Goal: Task Accomplishment & Management: Use online tool/utility

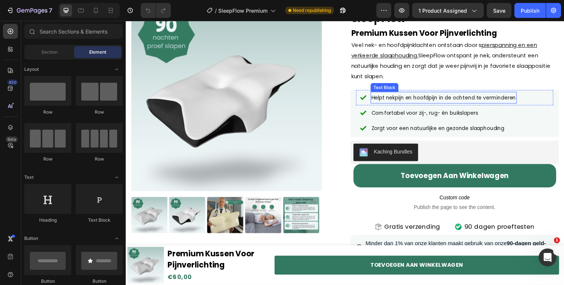
scroll to position [147, 0]
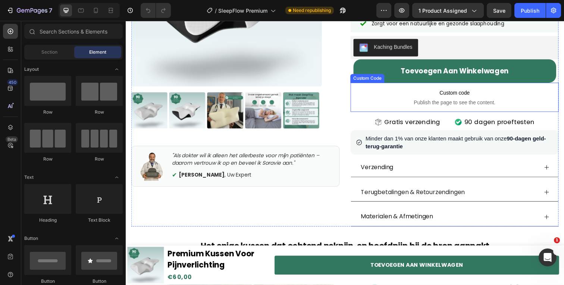
click at [468, 99] on span "Custom code" at bounding box center [461, 94] width 213 height 9
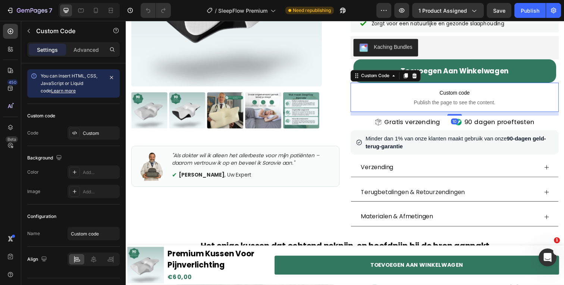
click at [468, 99] on span "Custom code" at bounding box center [461, 94] width 213 height 9
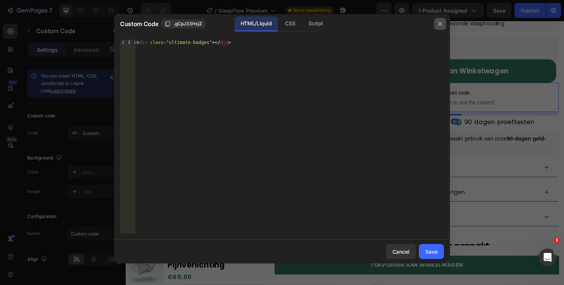
click at [440, 29] on button "button" at bounding box center [440, 24] width 12 height 12
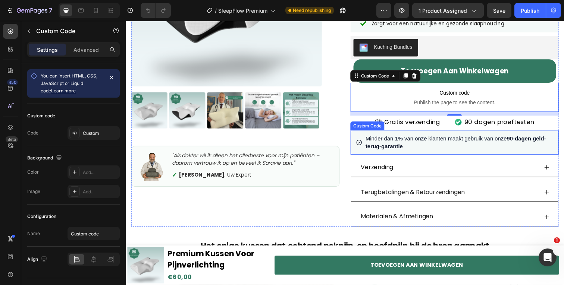
click at [411, 141] on span "Minder dan 1% van onze klanten maakt gebruik van onze 90-dagen geld-terug-garan…" at bounding box center [465, 145] width 191 height 16
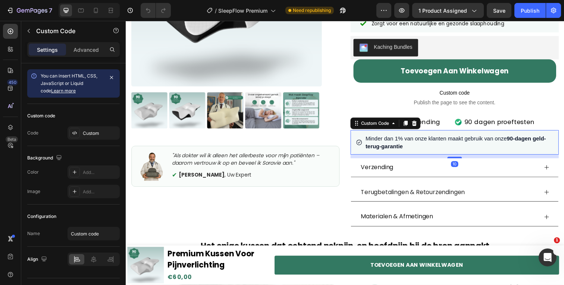
click at [411, 141] on span "Minder dan 1% van onze klanten maakt gebruik van onze 90-dagen geld-terug-garan…" at bounding box center [465, 145] width 191 height 16
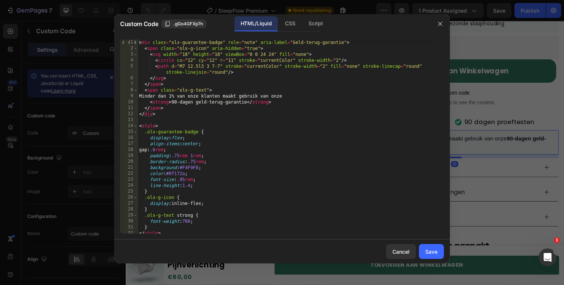
click at [301, 171] on div "< div class = "olx-guarantee-badge" role = "note" aria-label = "Geld-terug-gara…" at bounding box center [288, 143] width 301 height 206
type textarea "</style>"
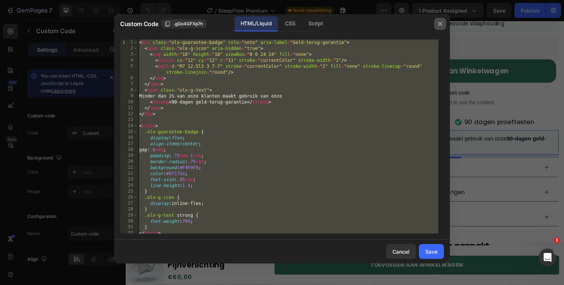
click at [442, 26] on icon "button" at bounding box center [440, 24] width 6 height 6
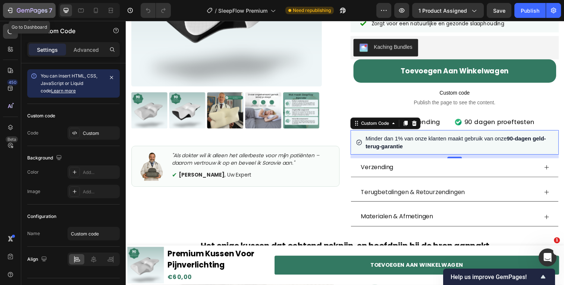
click at [10, 7] on icon "button" at bounding box center [9, 10] width 7 height 7
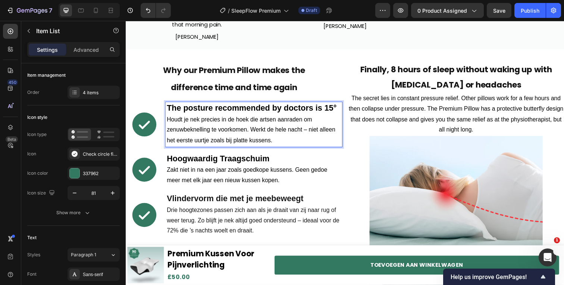
click at [202, 133] on span "Houdt je nek precies in de hoek die artsen aanraden om zenuwbeknelling te voork…" at bounding box center [253, 133] width 172 height 28
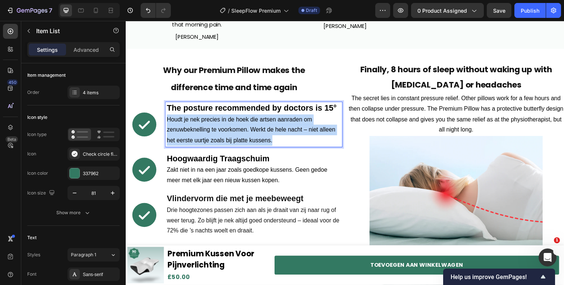
click at [202, 133] on span "Houdt je nek precies in de hoek die artsen aanraden om zenuwbeknelling te voork…" at bounding box center [253, 133] width 172 height 28
copy span "Houdt je nek precies in de hoek die artsen aanraden om zenuwbeknelling te voork…"
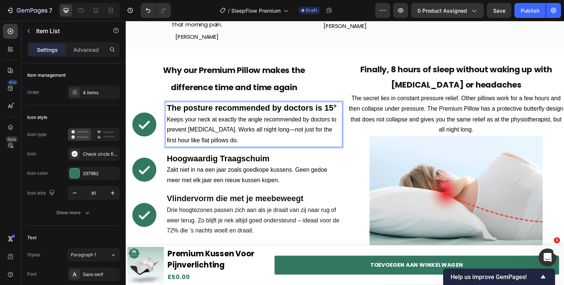
click at [220, 163] on strong "Hoogwaardig Traagschuim" at bounding box center [219, 161] width 105 height 9
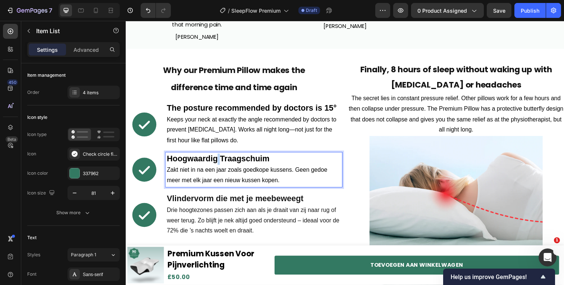
click at [220, 163] on strong "Hoogwaardig Traagschuim" at bounding box center [219, 161] width 105 height 9
copy strong "Hoogwaardig Traagschuim"
click at [227, 174] on span "Zakt niet in na een jaar zoals goedkope kussens. Geen gedoe meer met elk jaar e…" at bounding box center [249, 178] width 164 height 17
click at [227, 175] on span "Zakt niet in na een jaar zoals goedkope kussens. Geen gedoe meer met elk jaar e…" at bounding box center [249, 178] width 164 height 17
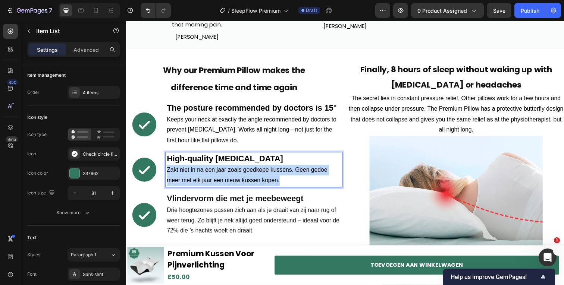
click at [227, 175] on span "Zakt niet in na een jaar zoals goedkope kussens. Geen gedoe meer met elk jaar e…" at bounding box center [249, 178] width 164 height 17
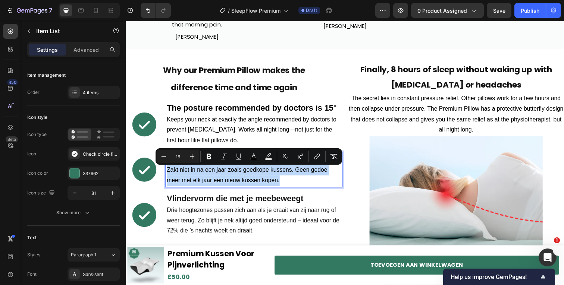
copy span "Zakt niet in na een jaar zoals goedkope kussens. Geen gedoe meer met elk jaar e…"
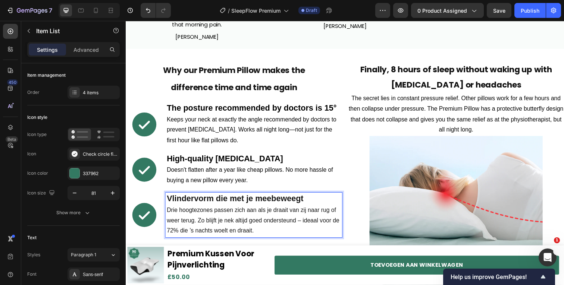
click at [224, 205] on strong "Vlindervorm die met je meebeweegt" at bounding box center [236, 202] width 139 height 9
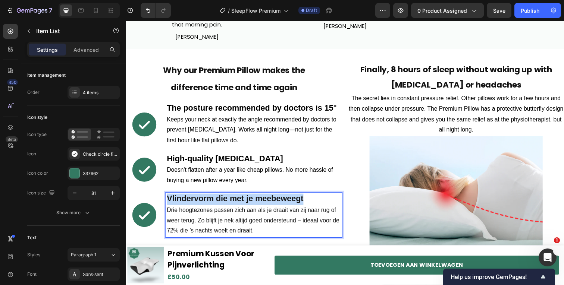
click at [224, 205] on strong "Vlindervorm die met je meebeweegt" at bounding box center [236, 202] width 139 height 9
copy strong "Vlindervorm die met je meebeweegt"
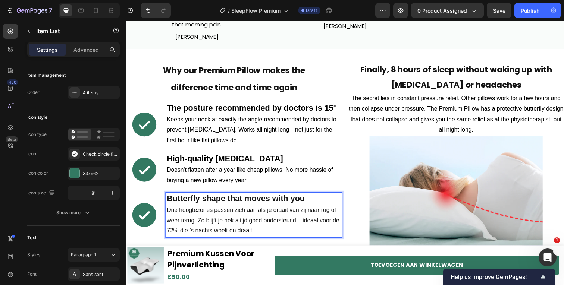
click at [217, 220] on p "Drie hoogtezones passen zich aan als je draait van zij naar rug of weer terug. …" at bounding box center [256, 225] width 178 height 32
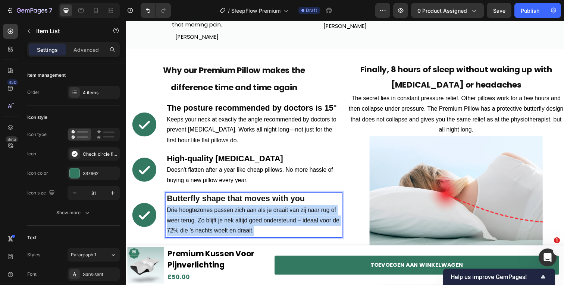
click at [217, 220] on p "Drie hoogtezones passen zich aan als je draait van zij naar rug of weer terug. …" at bounding box center [256, 225] width 178 height 32
copy span "Drie hoogtezones passen zich aan als je draait van zij naar rug of weer terug. …"
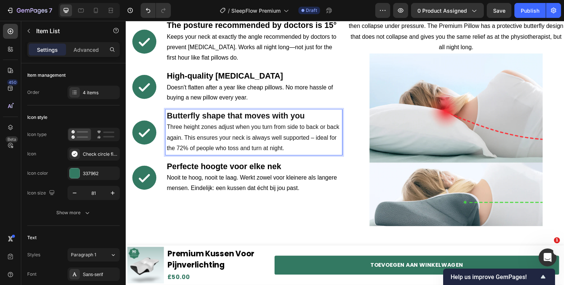
scroll to position [846, 0]
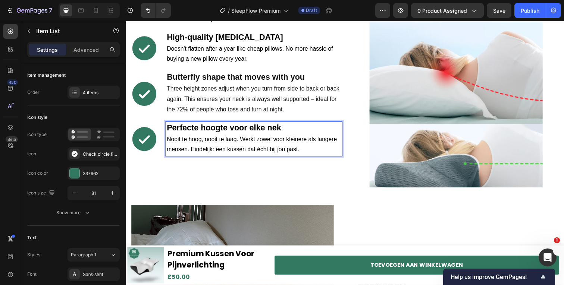
click at [214, 132] on strong "Perfecte hoogte voor elke nek" at bounding box center [225, 130] width 117 height 9
copy strong "Perfecte hoogte voor elke nek"
click at [254, 144] on span "Nooit te hoog, nooit te laag. Werkt zowel voor kleinere als langere mensen. Ein…" at bounding box center [254, 147] width 174 height 17
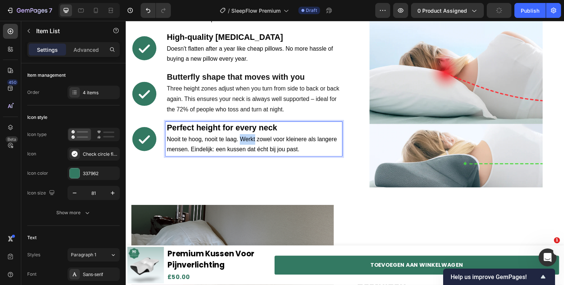
click at [254, 144] on span "Nooit te hoog, nooit te laag. Werkt zowel voor kleinere als langere mensen. Ein…" at bounding box center [254, 147] width 174 height 17
copy span "Nooit te hoog, nooit te laag. Werkt zowel voor kleinere als langere mensen. Ein…"
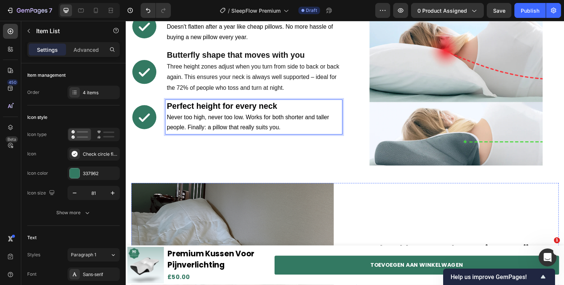
scroll to position [980, 0]
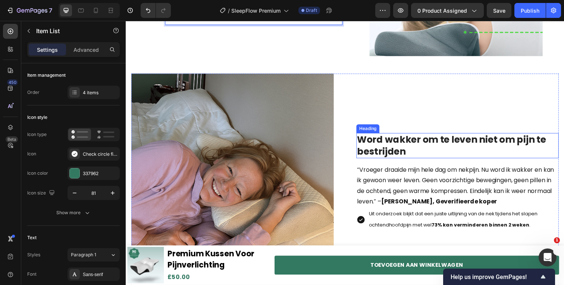
click at [402, 142] on h2 "Word wakker om te leven niet om pijn te bestrijden" at bounding box center [464, 149] width 207 height 26
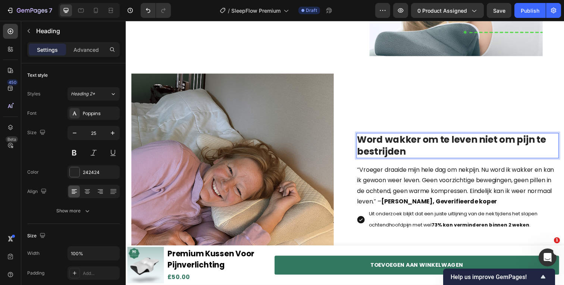
click at [402, 142] on h2 "Word wakker om te leven niet om pijn te bestrijden" at bounding box center [464, 149] width 207 height 26
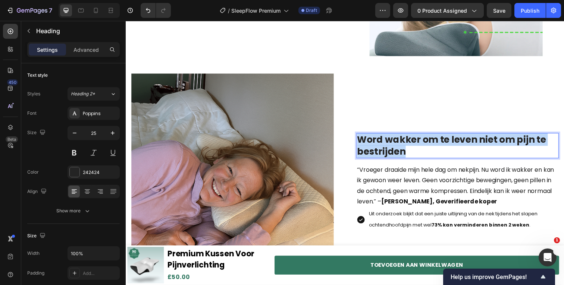
click at [402, 142] on p "Word wakker om te leven niet om pijn te bestrijden" at bounding box center [464, 148] width 205 height 24
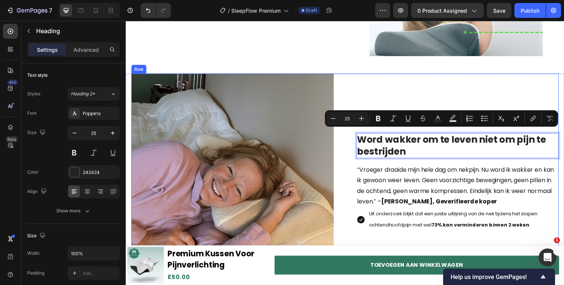
scroll to position [986, 0]
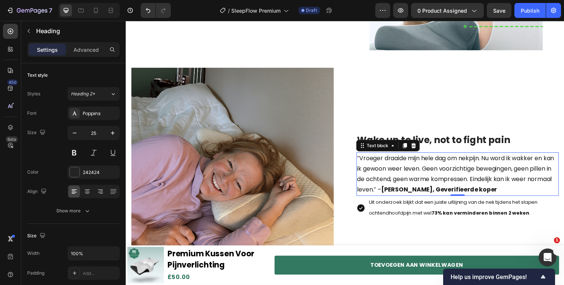
click at [417, 162] on p "“Vroeger draaide mijn hele dag om nekpijn. Nu word ik wakker en kan ik gewoon w…" at bounding box center [464, 177] width 205 height 43
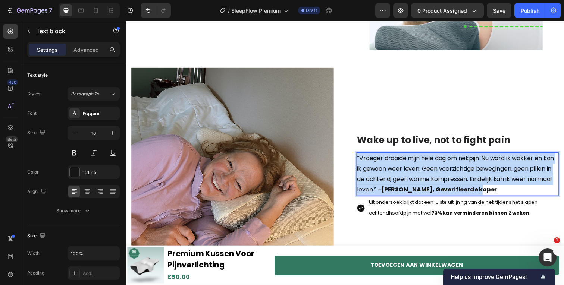
click at [417, 162] on p "“Vroeger draaide mijn hele dag om nekpijn. Nu word ik wakker en kan ik gewoon w…" at bounding box center [464, 177] width 205 height 43
copy p "“Vroeger draaide mijn hele dag om nekpijn. Nu word ik wakker en kan ik gewoon w…"
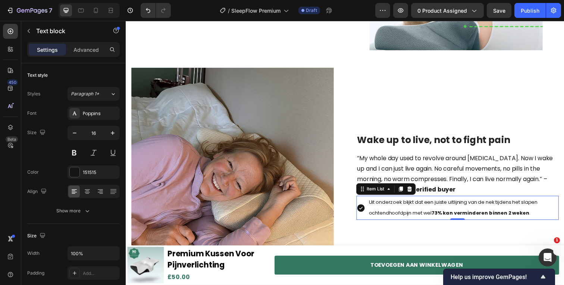
click at [406, 212] on span "Uit onderzoek blijkt dat een juiste uitlijning van de nek tijdens het slapen oc…" at bounding box center [460, 212] width 172 height 18
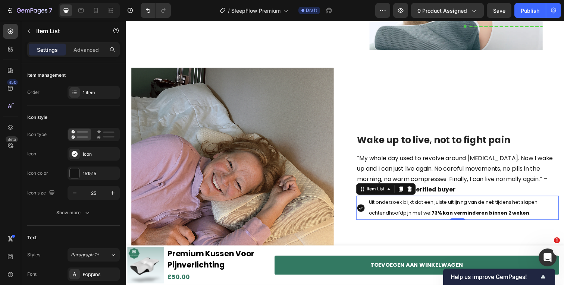
click at [406, 212] on span "Uit onderzoek blijkt dat een juiste uitlijning van de nek tijdens het slapen oc…" at bounding box center [460, 212] width 172 height 18
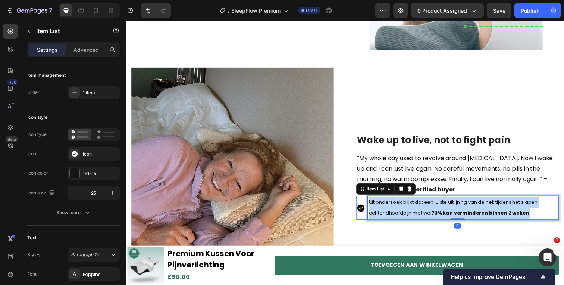
click at [406, 212] on span "Uit onderzoek blijkt dat een juiste uitlijning van de nek tijdens het slapen oc…" at bounding box center [460, 212] width 172 height 18
copy span "Uit onderzoek blijkt dat een juiste uitlijning van de nek tijdens het slapen oc…"
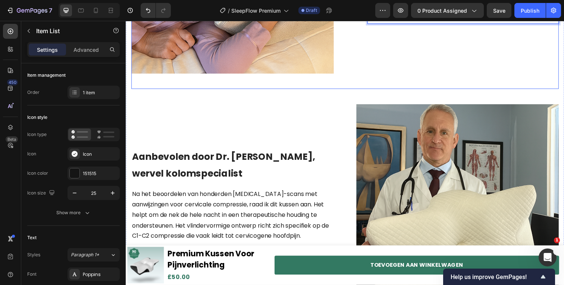
scroll to position [1040, 0]
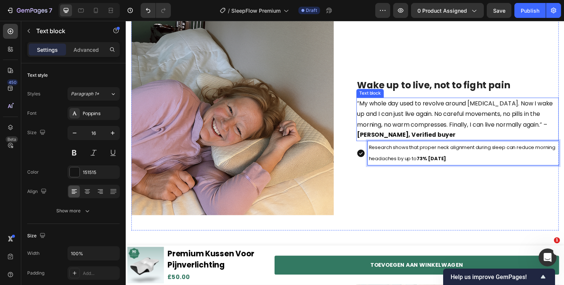
click at [391, 101] on p "“My whole day used to revolve around [MEDICAL_DATA]. Now I wake up and I can ju…" at bounding box center [464, 121] width 205 height 43
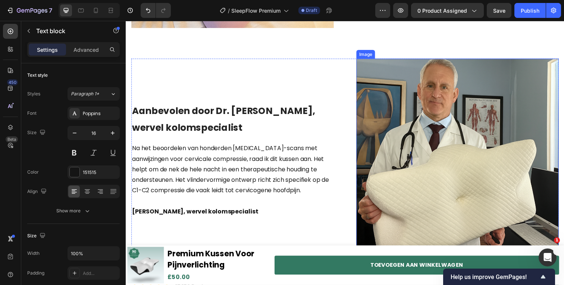
scroll to position [1242, 0]
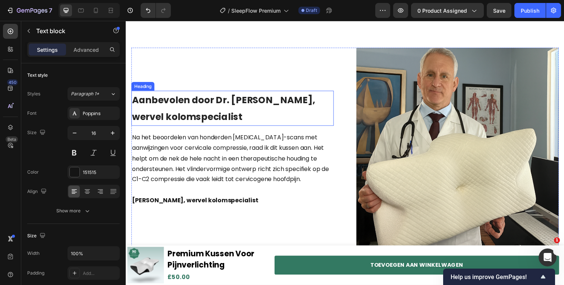
click at [233, 105] on h2 "Aanbevolen door Dr. [PERSON_NAME], wervel kolomspecialist" at bounding box center [234, 110] width 207 height 36
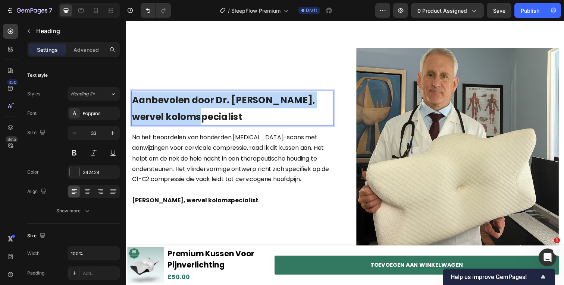
click at [233, 105] on p "Aanbevolen door Dr. [PERSON_NAME], wervel kolomspecialist" at bounding box center [234, 110] width 205 height 34
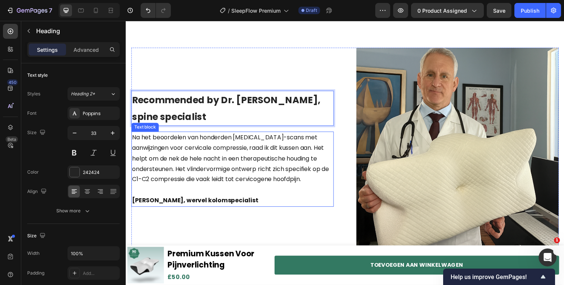
click at [258, 153] on p "Na het beoordelen van honderden [MEDICAL_DATA]-scans met aanwijzingen voor cerv…" at bounding box center [234, 162] width 205 height 54
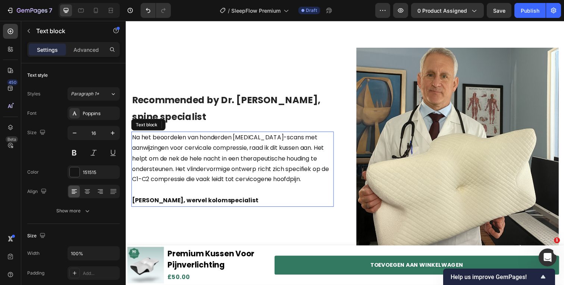
click at [258, 153] on p "Na het beoordelen van honderden [MEDICAL_DATA]-scans met aanwijzingen voor cerv…" at bounding box center [234, 162] width 205 height 54
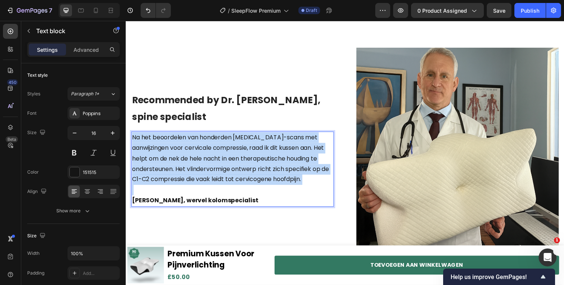
click at [258, 153] on p "Na het beoordelen van honderden [MEDICAL_DATA]-scans met aanwijzingen voor cerv…" at bounding box center [234, 162] width 205 height 54
copy p "Na het beoordelen van honderden [MEDICAL_DATA]-scans met aanwijzingen voor cerv…"
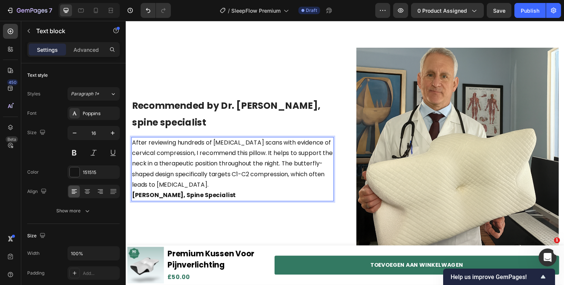
click at [206, 182] on p "After reviewing hundreds of [MEDICAL_DATA] scans with evidence of cervical comp…" at bounding box center [234, 168] width 205 height 54
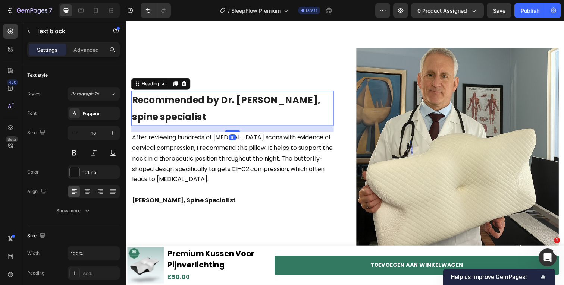
click at [261, 104] on span "Recommended by Dr. [PERSON_NAME], spine specialist" at bounding box center [228, 110] width 192 height 30
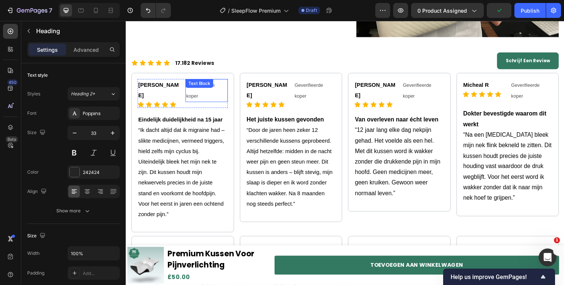
scroll to position [1468, 0]
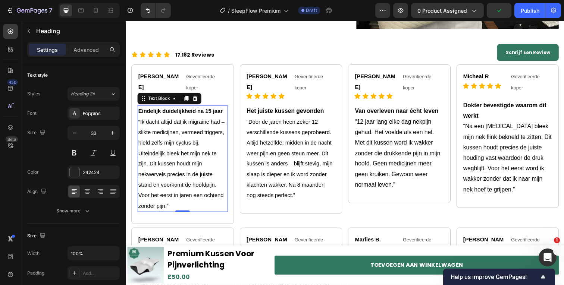
click at [189, 132] on span "“Ik dacht altijd dat ik migraine had – slikte medicijnen, vermeed triggers, hie…" at bounding box center [182, 167] width 88 height 92
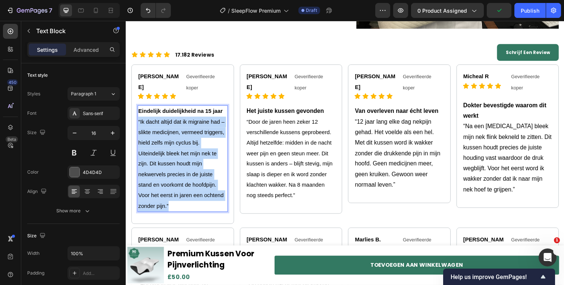
click at [189, 132] on span "“Ik dacht altijd dat ik migraine had – slikte medicijnen, vermeed triggers, hie…" at bounding box center [182, 167] width 88 height 92
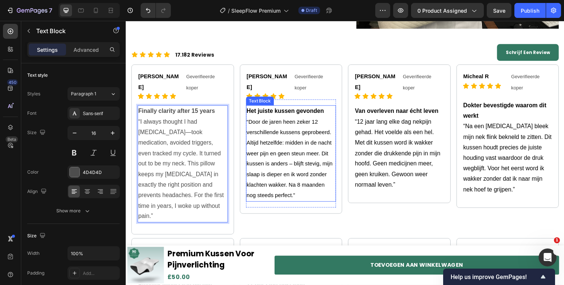
click at [280, 144] on span "“Door de jaren heen zeker 12 verschillende kussens geprobeerd. Altijd hetzelfde…" at bounding box center [293, 162] width 88 height 82
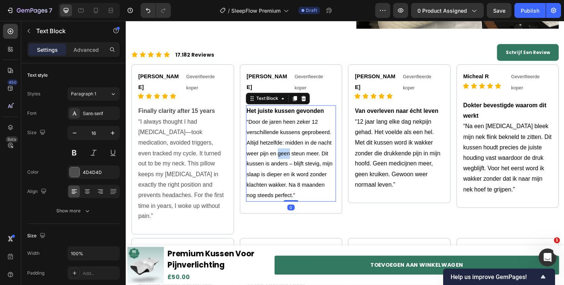
click at [280, 144] on span "“Door de jaren heen zeker 12 verschillende kussens geprobeerd. Altijd hetzelfde…" at bounding box center [293, 162] width 88 height 82
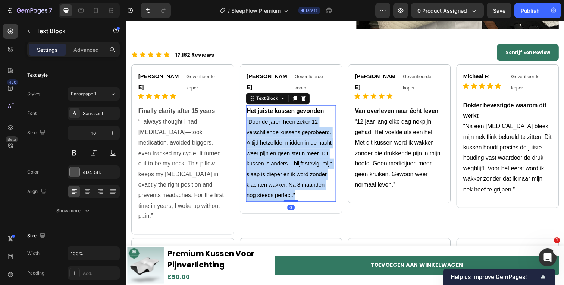
click at [280, 144] on span "“Door de jaren heen zeker 12 verschillende kussens geprobeerd. Altijd hetzelfde…" at bounding box center [293, 162] width 88 height 82
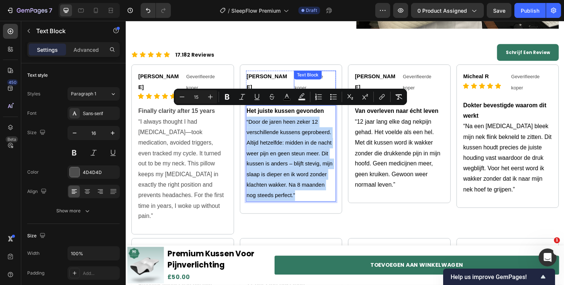
type input "16"
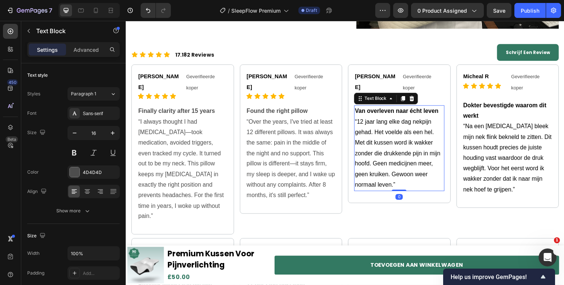
click at [413, 126] on span "“12 jaar lang elke dag nekpijn gehad. Het voelde als een hel. Met dit kussen wo…" at bounding box center [402, 156] width 87 height 71
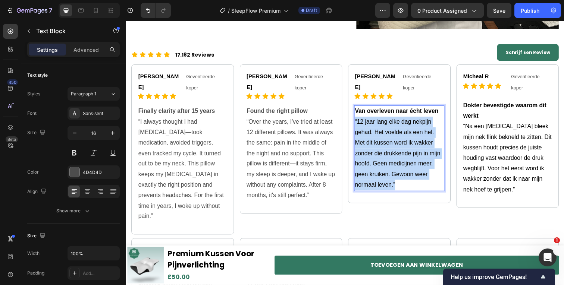
click at [413, 126] on span "“12 jaar lang elke dag nekpijn gehad. Het voelde als een hel. Met dit kussen wo…" at bounding box center [402, 156] width 87 height 71
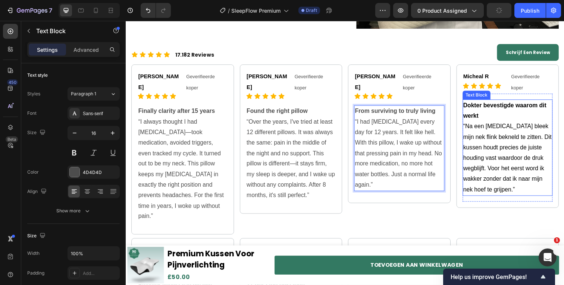
click at [526, 149] on p "Dokter bevestigde waarom dit werkt “Na een [MEDICAL_DATA] bleek mijn nek flink …" at bounding box center [515, 150] width 91 height 97
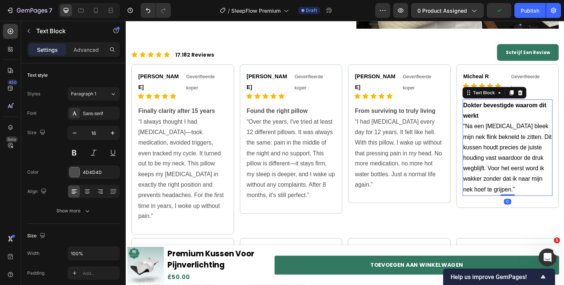
click at [526, 149] on p "Dokter bevestigde waarom dit werkt “Na een [MEDICAL_DATA] bleek mijn nek flink …" at bounding box center [515, 150] width 91 height 97
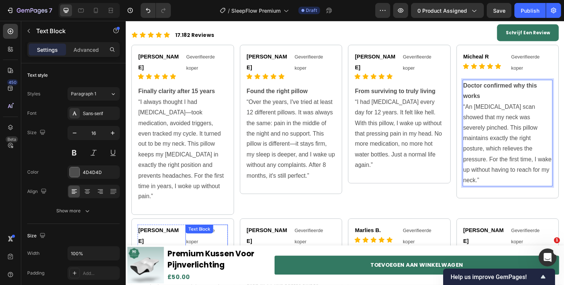
scroll to position [1539, 0]
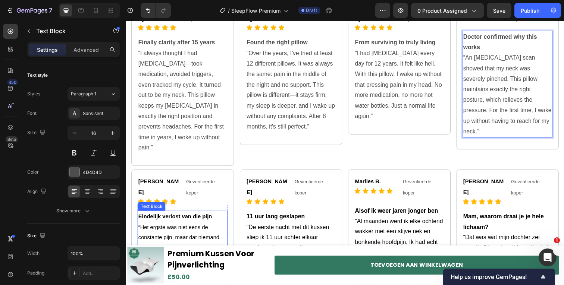
click at [170, 229] on span "“Het ergste was niet eens de constante pijn, maar dat niemand zag hoe heftig he…" at bounding box center [180, 270] width 85 height 82
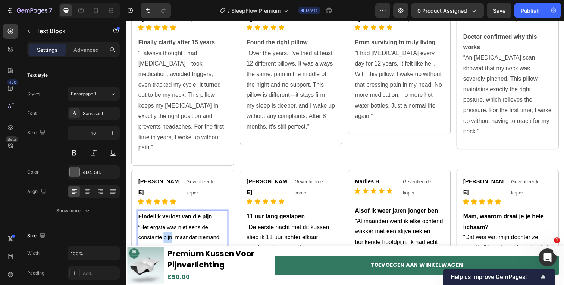
click at [170, 229] on span "“Het ergste was niet eens de constante pijn, maar dat niemand zag hoe heftig he…" at bounding box center [180, 270] width 85 height 82
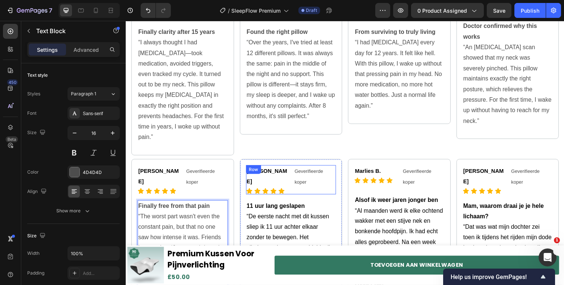
scroll to position [1589, 0]
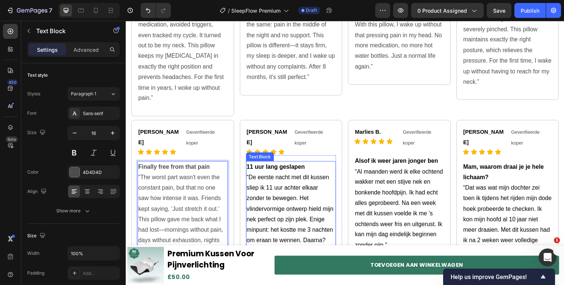
click at [282, 178] on span "“De eerste nacht met dit kussen sliep ik 11 uur achter elkaar zonder te bewegen…" at bounding box center [293, 219] width 88 height 82
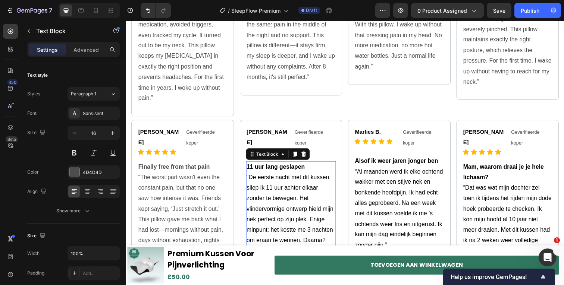
click at [282, 178] on span "“De eerste nacht met dit kussen sliep ik 11 uur achter elkaar zonder te bewegen…" at bounding box center [293, 219] width 88 height 82
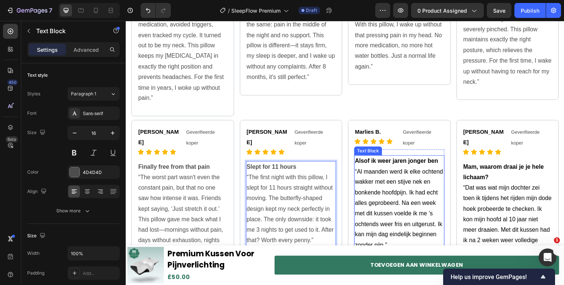
click at [404, 191] on p "Alsof ik weer jaren jonger ben “Al maanden werd ik elke ochtend wakker met een …" at bounding box center [404, 207] width 91 height 97
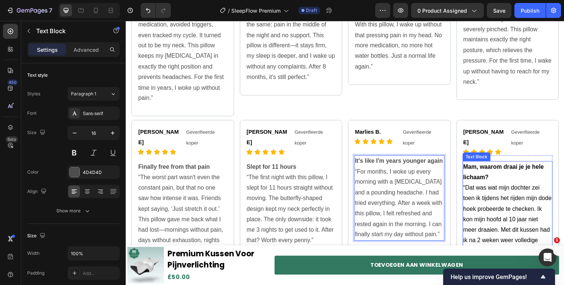
click at [510, 197] on span "“Dat was wat mijn dochter zei toen ik tijdens het rijden mijn dode hoek probeer…" at bounding box center [515, 234] width 90 height 92
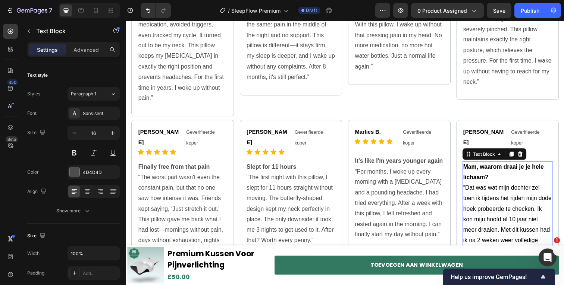
click at [510, 197] on span "“Dat was wat mijn dochter zei toen ik tijdens het rijden mijn dode hoek probeer…" at bounding box center [515, 234] width 90 height 92
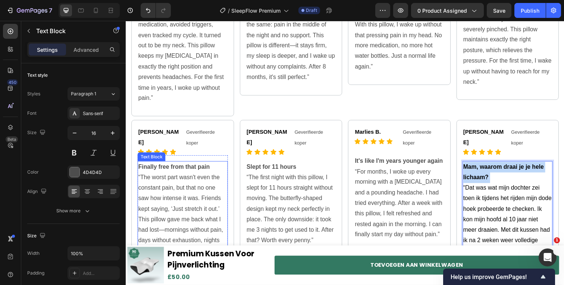
click at [169, 176] on p "“The worst part wasn't even the constant pain, but that no one saw how intense …" at bounding box center [183, 219] width 91 height 86
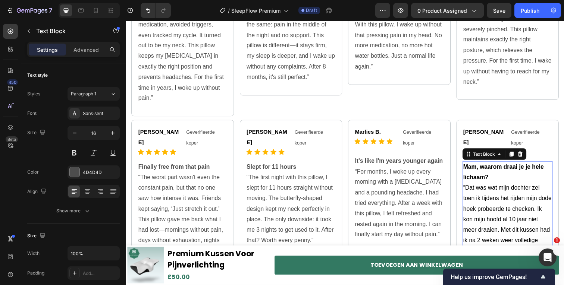
click at [503, 210] on span "“Dat was wat mijn dochter zei toen ik tijdens het rijden mijn dode hoek probeer…" at bounding box center [515, 234] width 90 height 92
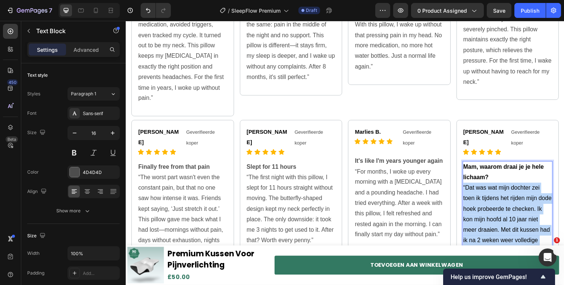
click at [503, 210] on span "“Dat was wat mijn dochter zei toen ik tijdens het rijden mijn dode hoek probeer…" at bounding box center [515, 234] width 90 height 92
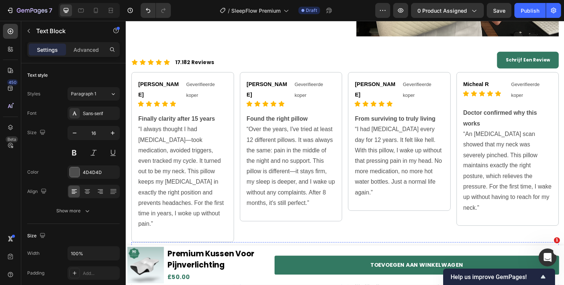
scroll to position [1429, 0]
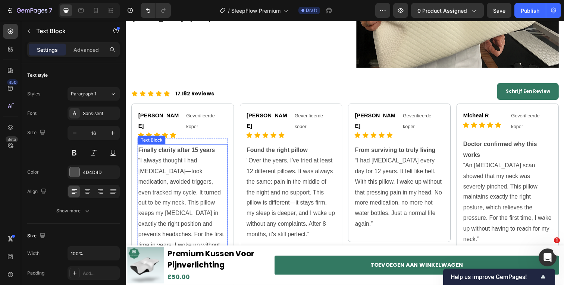
click at [183, 182] on p "“I always thought I had [MEDICAL_DATA]—took medication, avoided triggers, even …" at bounding box center [183, 212] width 91 height 107
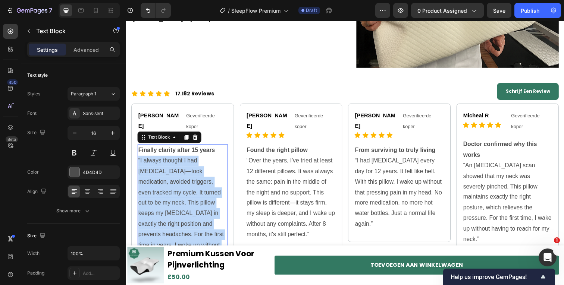
click at [183, 182] on p "“I always thought I had [MEDICAL_DATA]—took medication, avoided triggers, even …" at bounding box center [183, 212] width 91 height 107
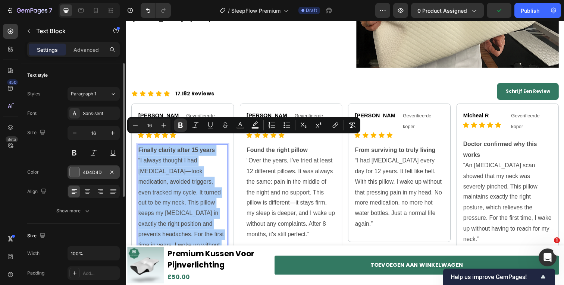
click at [81, 177] on div "4D4D4D" at bounding box center [93, 172] width 52 height 13
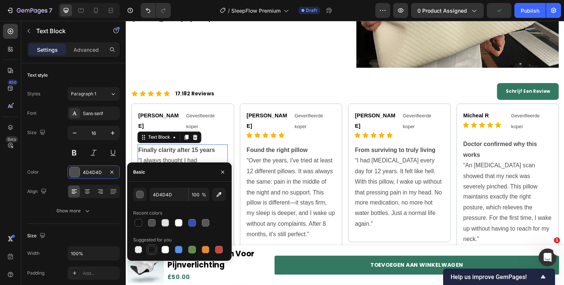
click at [151, 248] on div at bounding box center [151, 249] width 7 height 7
type input "151515"
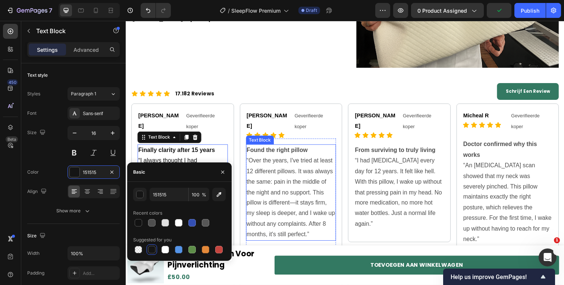
click at [295, 159] on p "“Over the years, I've tried at least 12 different pillows. It was always the sa…" at bounding box center [294, 202] width 91 height 86
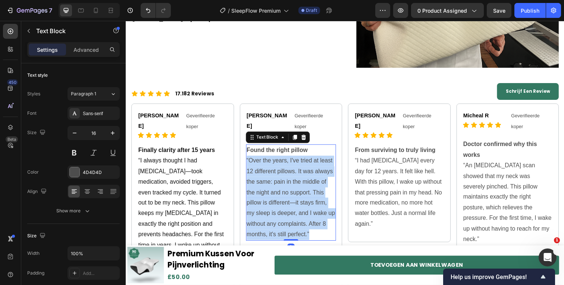
click at [295, 159] on p "“Over the years, I've tried at least 12 different pillows. It was always the sa…" at bounding box center [294, 202] width 91 height 86
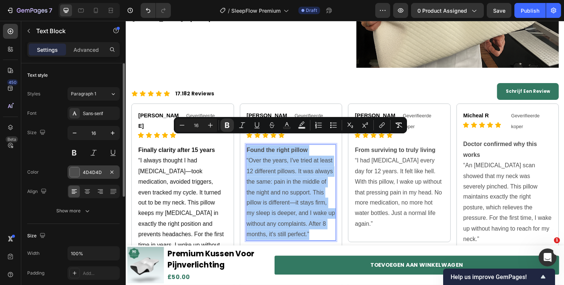
click at [83, 169] on div "4D4D4D" at bounding box center [94, 172] width 22 height 7
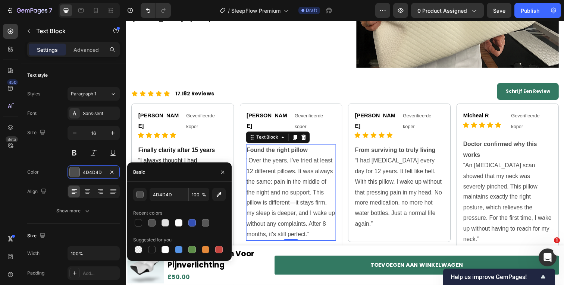
click at [150, 251] on div at bounding box center [151, 249] width 7 height 7
type input "151515"
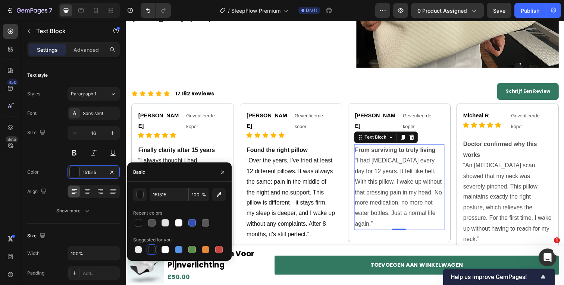
click at [411, 175] on p "“I had [MEDICAL_DATA] every day for 12 years. It felt like hell. With this pill…" at bounding box center [404, 196] width 91 height 75
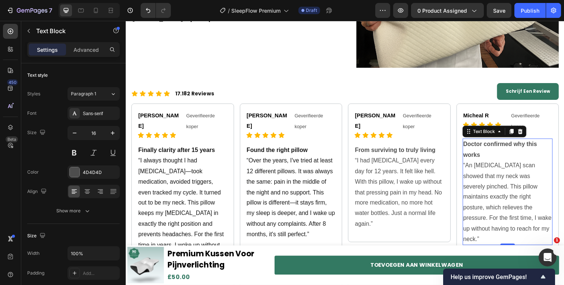
click at [489, 167] on p "“An [MEDICAL_DATA] scan showed that my neck was severely pinched. This pillow m…" at bounding box center [515, 207] width 91 height 86
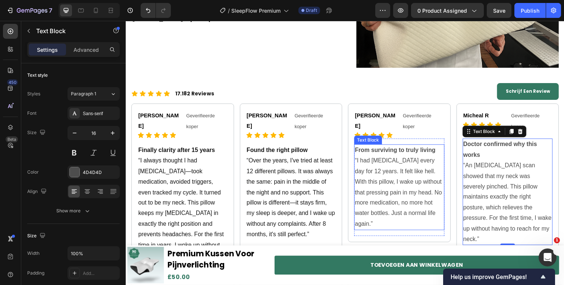
click at [394, 175] on p "“I had [MEDICAL_DATA] every day for 12 years. It felt like hell. With this pill…" at bounding box center [404, 196] width 91 height 75
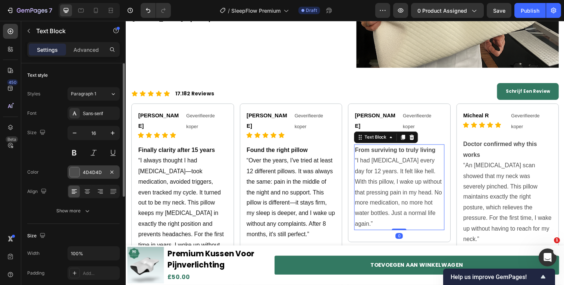
click at [87, 172] on div "4D4D4D" at bounding box center [94, 172] width 22 height 7
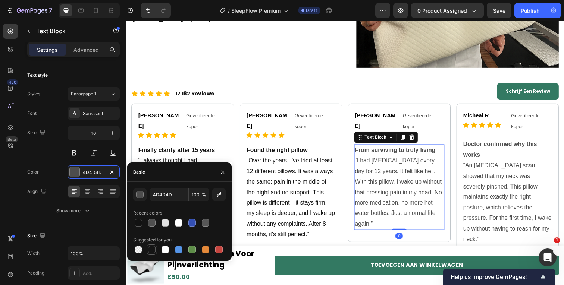
click at [150, 246] on div at bounding box center [151, 249] width 9 height 9
type input "151515"
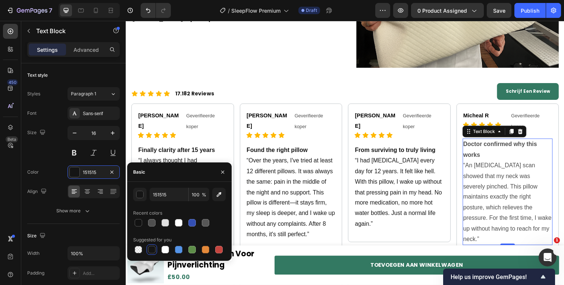
click at [481, 197] on p "“An [MEDICAL_DATA] scan showed that my neck was severely pinched. This pillow m…" at bounding box center [515, 207] width 91 height 86
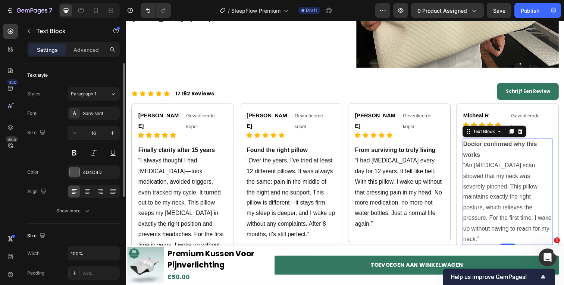
click at [77, 183] on div "Font Sans-serif Size 16 Color 4D4D4D Align Show more" at bounding box center [73, 162] width 92 height 111
click at [80, 179] on div "4D4D4D" at bounding box center [93, 172] width 52 height 13
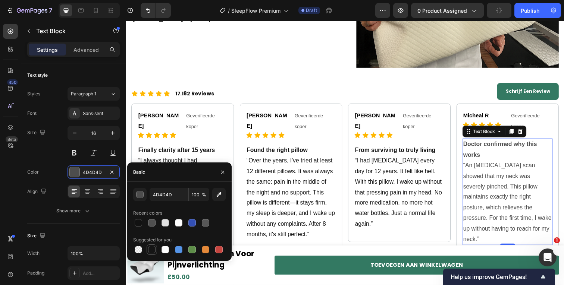
click at [150, 245] on div at bounding box center [152, 250] width 10 height 10
type input "151515"
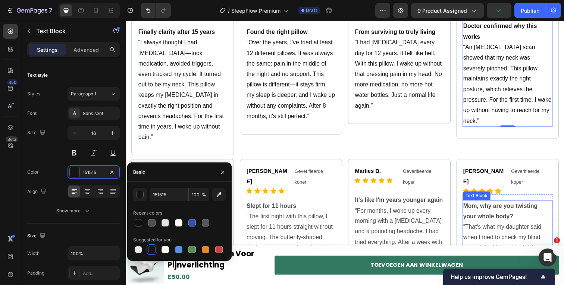
scroll to position [1557, 0]
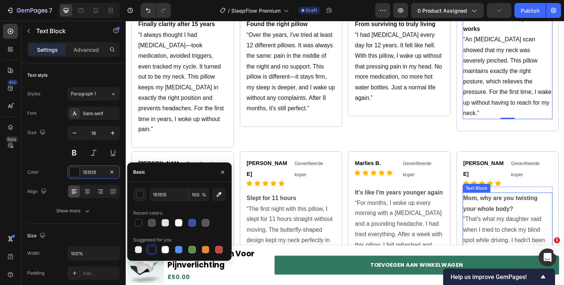
click at [500, 219] on p "“That's what my daughter said when I tried to check my blind spot while driving…" at bounding box center [515, 262] width 91 height 86
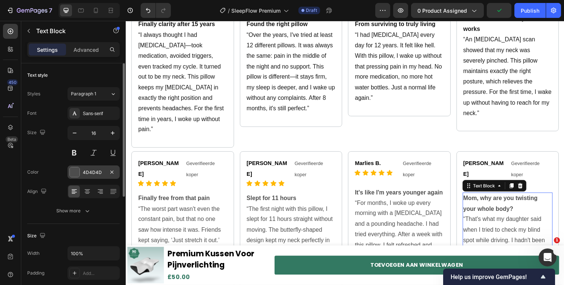
drag, startPoint x: 76, startPoint y: 176, endPoint x: 90, endPoint y: 178, distance: 14.3
click at [76, 176] on div at bounding box center [75, 172] width 10 height 10
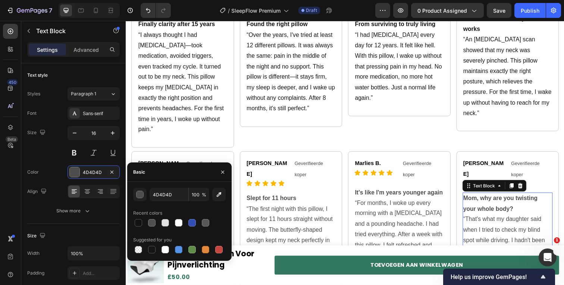
click at [148, 250] on div at bounding box center [151, 249] width 9 height 9
type input "151515"
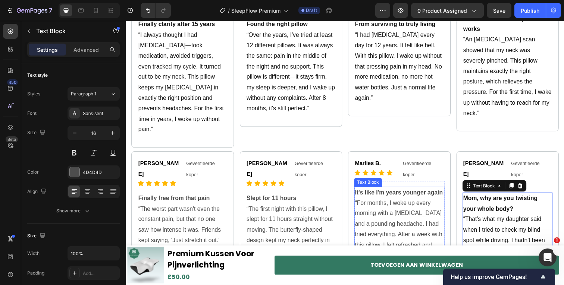
click at [424, 202] on p "“For months, I woke up every morning with a [MEDICAL_DATA] and a pounding heada…" at bounding box center [404, 239] width 91 height 75
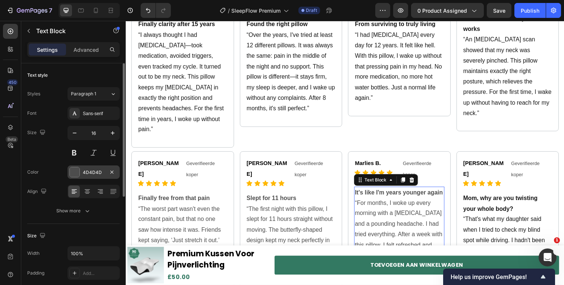
click at [78, 173] on div at bounding box center [75, 172] width 10 height 10
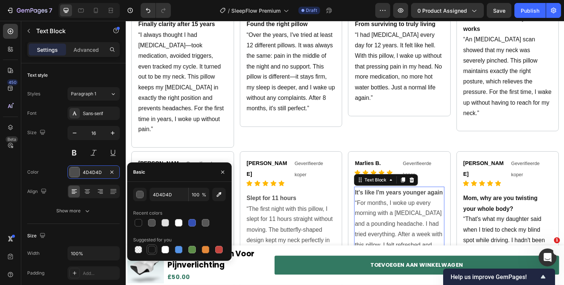
click at [157, 245] on div at bounding box center [152, 250] width 10 height 10
type input "151515"
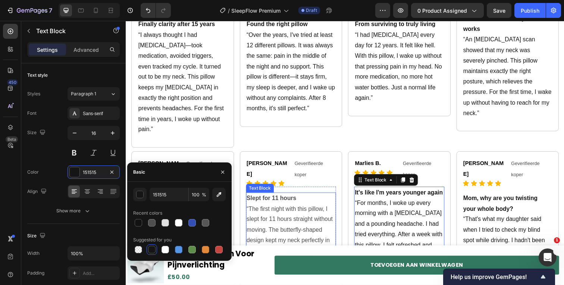
click at [310, 208] on p "“The first night with this pillow, I slept for 11 hours straight without moving…" at bounding box center [294, 245] width 91 height 75
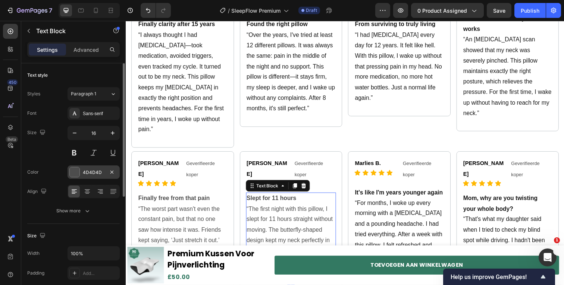
click at [69, 173] on div "4D4D4D" at bounding box center [93, 172] width 52 height 13
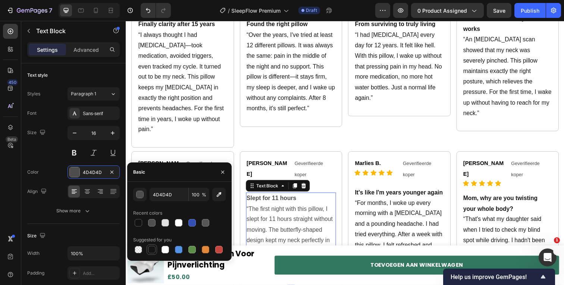
click at [151, 248] on div at bounding box center [151, 249] width 7 height 7
type input "151515"
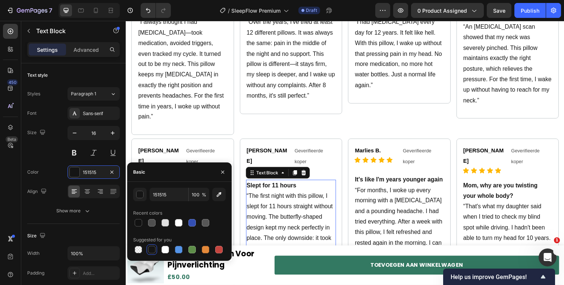
scroll to position [1717, 0]
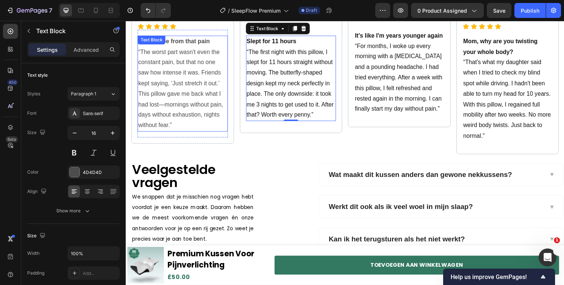
click at [190, 74] on p "“The worst part wasn't even the constant pain, but that no one saw how intense …" at bounding box center [183, 91] width 91 height 86
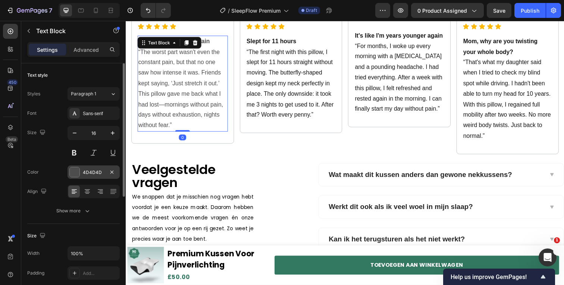
click at [72, 171] on div at bounding box center [75, 172] width 10 height 10
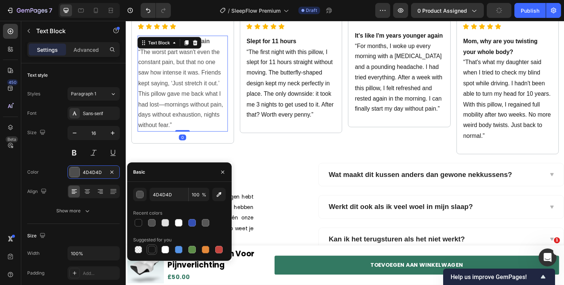
drag, startPoint x: 155, startPoint y: 251, endPoint x: 131, endPoint y: 136, distance: 117.0
click at [155, 251] on div at bounding box center [151, 249] width 7 height 7
type input "151515"
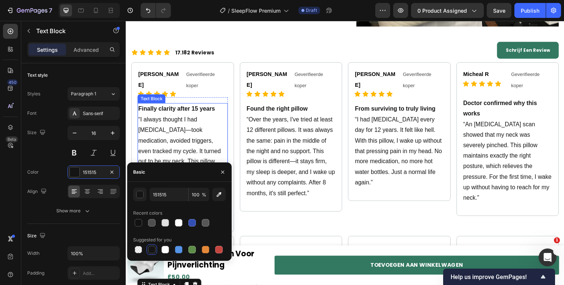
scroll to position [1445, 0]
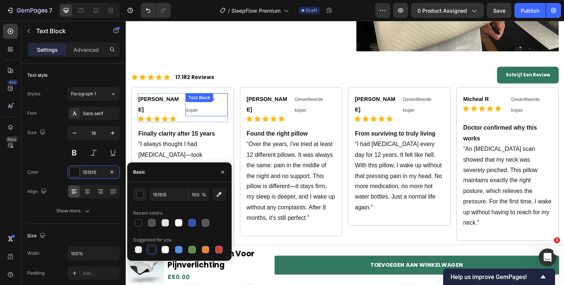
click at [198, 101] on div "Geverifieerde koper Text Block" at bounding box center [207, 107] width 43 height 24
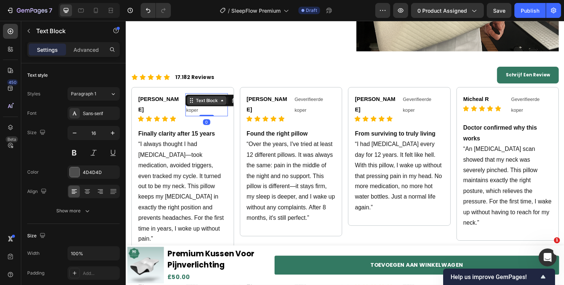
click at [198, 101] on div "Text Block" at bounding box center [208, 102] width 40 height 9
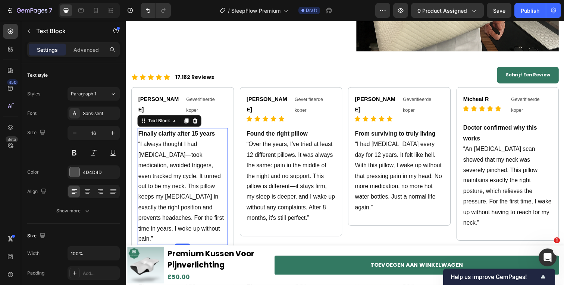
click at [213, 172] on p "“I always thought I had [MEDICAL_DATA]—took medication, avoided triggers, even …" at bounding box center [183, 195] width 91 height 107
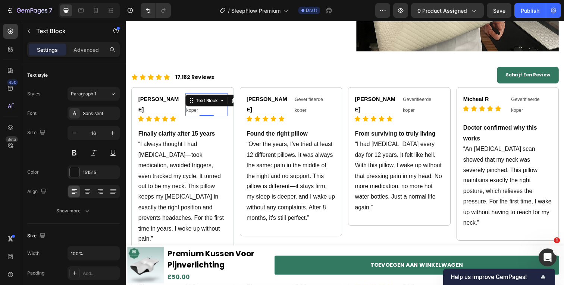
click at [215, 98] on div "Geverifieerde koper Text Block 0" at bounding box center [207, 107] width 43 height 24
click at [215, 99] on div "Text Block" at bounding box center [208, 102] width 25 height 7
click at [219, 108] on p "Geverifieerde koper" at bounding box center [207, 107] width 41 height 22
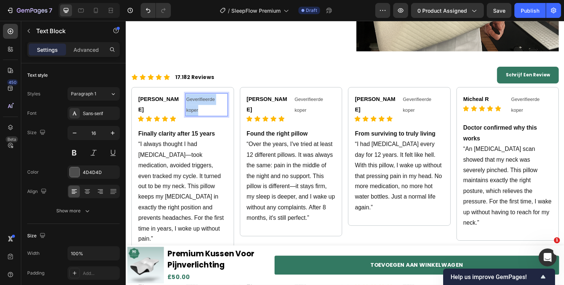
click at [219, 108] on p "Geverifieerde koper" at bounding box center [207, 107] width 41 height 22
click at [317, 102] on div "Geverifieerde koper Text Block" at bounding box center [318, 107] width 43 height 24
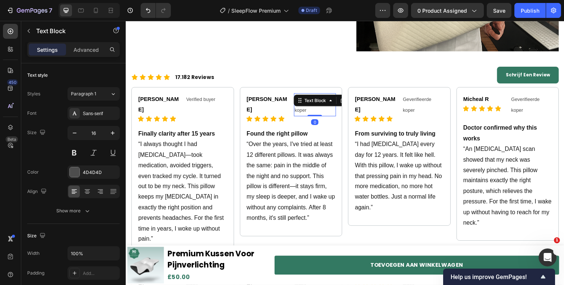
click at [317, 102] on div "Text Block" at bounding box center [329, 103] width 65 height 12
click at [317, 108] on p "Geverifieerde koper" at bounding box center [318, 107] width 41 height 22
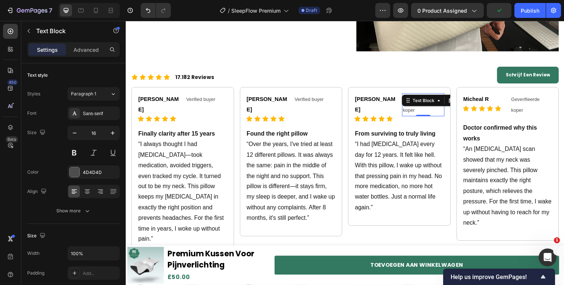
click at [434, 104] on p "Geverifieerde koper" at bounding box center [428, 107] width 41 height 22
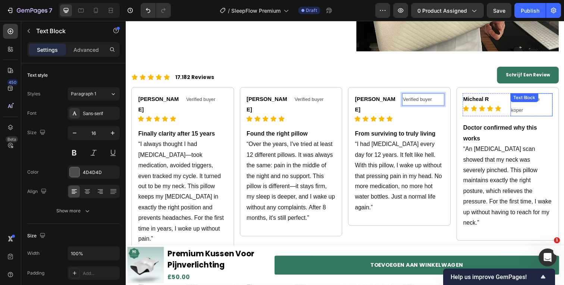
click at [529, 102] on div "Geverifieerde koper Text Block" at bounding box center [539, 107] width 43 height 24
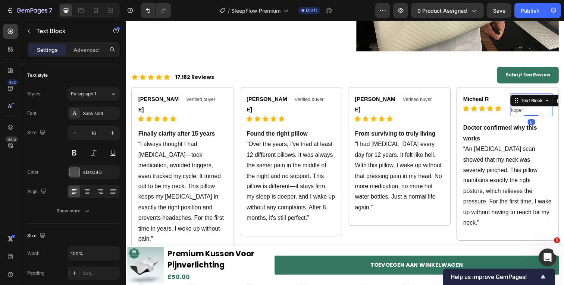
click at [529, 102] on div "Text Block" at bounding box center [550, 103] width 65 height 12
click at [528, 106] on p "Geverifieerde koper" at bounding box center [539, 107] width 41 height 22
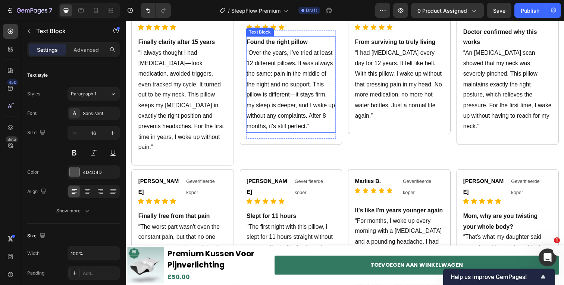
scroll to position [1581, 0]
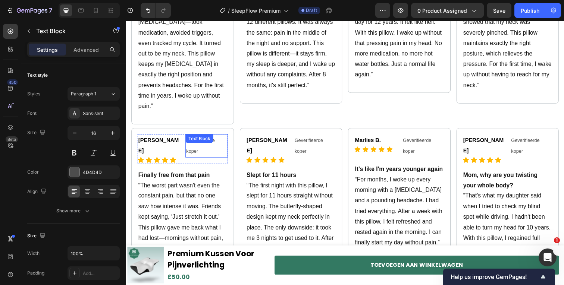
click at [207, 138] on p "Geverifieerde koper" at bounding box center [207, 149] width 41 height 22
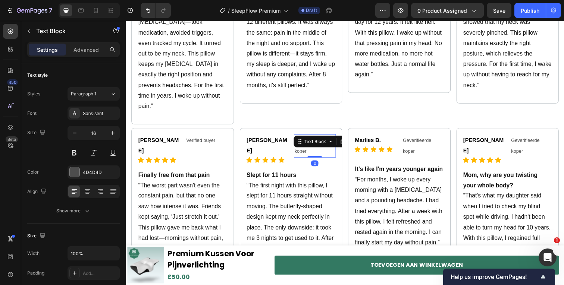
click at [324, 138] on p "Geverifieerde koper" at bounding box center [318, 149] width 41 height 22
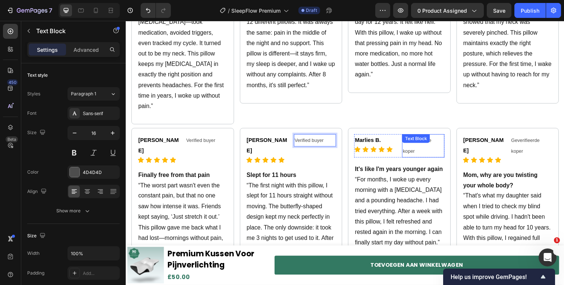
click at [431, 138] on p "Geverifieerde koper" at bounding box center [428, 149] width 41 height 22
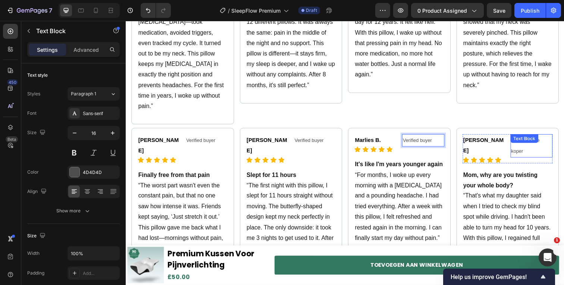
click at [543, 138] on p "Geverifieerde koper" at bounding box center [539, 149] width 41 height 22
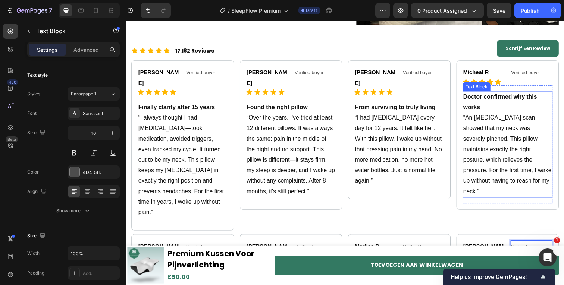
scroll to position [1408, 0]
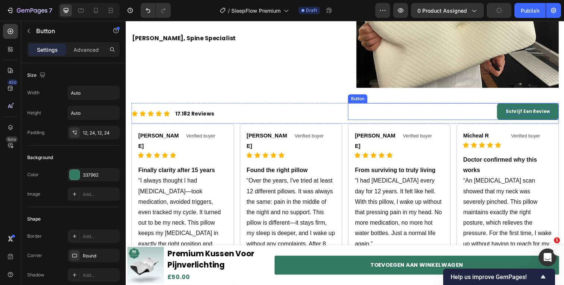
click at [539, 110] on strong "Schrijf Een Review" at bounding box center [535, 113] width 45 height 6
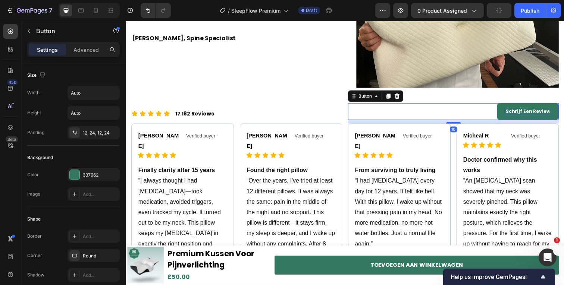
click at [539, 110] on strong "Schrijf Een Review" at bounding box center [535, 113] width 45 height 6
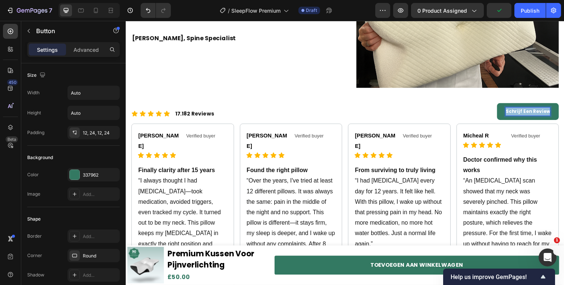
click at [539, 110] on strong "Schrijf Een Review" at bounding box center [535, 113] width 45 height 6
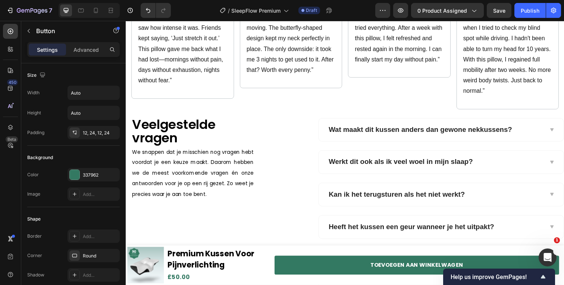
scroll to position [1766, 0]
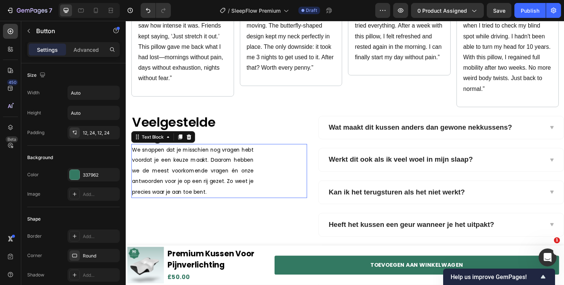
click at [188, 149] on span "We snappen dat je misschien nog vragen hebt voordat je een keuze maakt. Daarom …" at bounding box center [194, 174] width 124 height 50
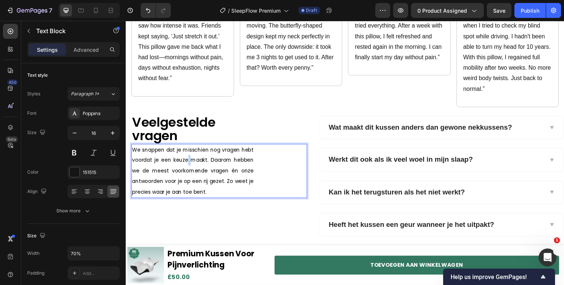
click at [188, 149] on span "We snappen dat je misschien nog vragen hebt voordat je een keuze maakt. Daarom …" at bounding box center [194, 174] width 124 height 50
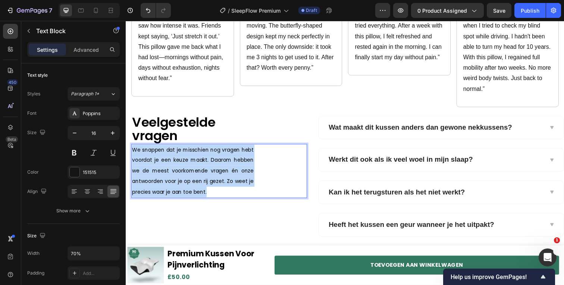
click at [188, 149] on span "We snappen dat je misschien nog vragen hebt voordat je een keuze maakt. Daarom …" at bounding box center [194, 174] width 124 height 50
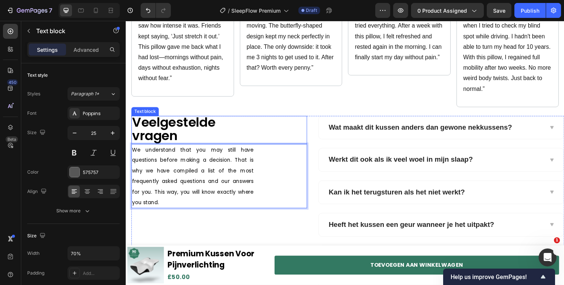
click at [204, 116] on span "Veelgestelde vragen" at bounding box center [174, 132] width 85 height 32
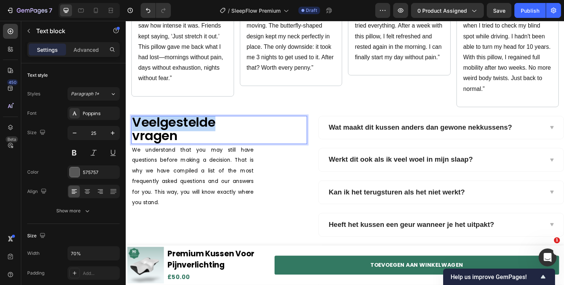
click at [204, 116] on span "Veelgestelde vragen" at bounding box center [174, 132] width 85 height 32
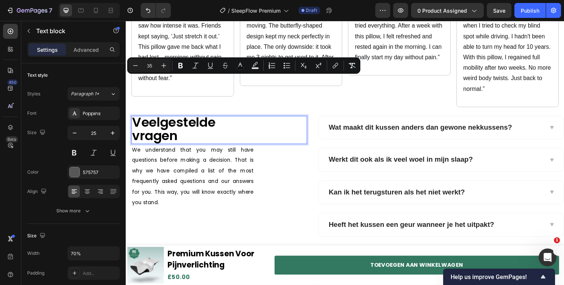
scroll to position [1, 0]
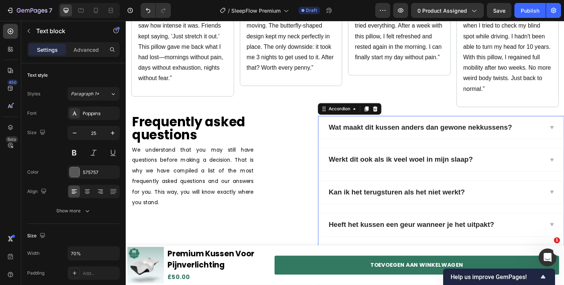
click at [350, 126] on strong "Wat maakt dit kussen anders dan gewone nekkussens?" at bounding box center [426, 130] width 187 height 8
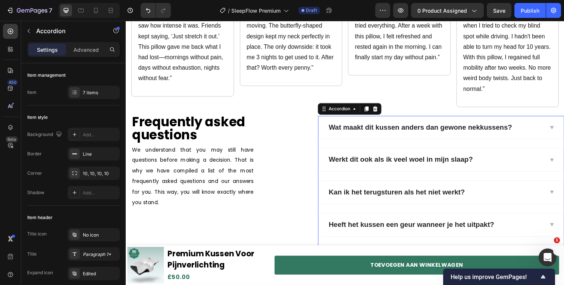
click at [350, 126] on strong "Wat maakt dit kussen anders dan gewone nekkussens?" at bounding box center [426, 130] width 187 height 8
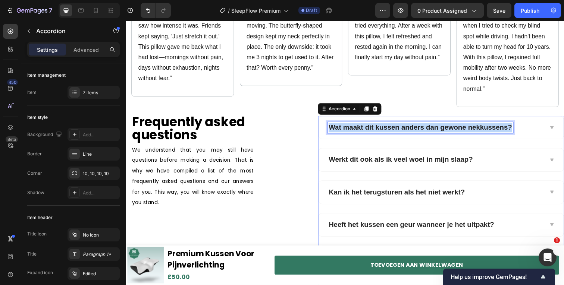
click at [350, 126] on strong "Wat maakt dit kussen anders dan gewone nekkussens?" at bounding box center [426, 130] width 187 height 8
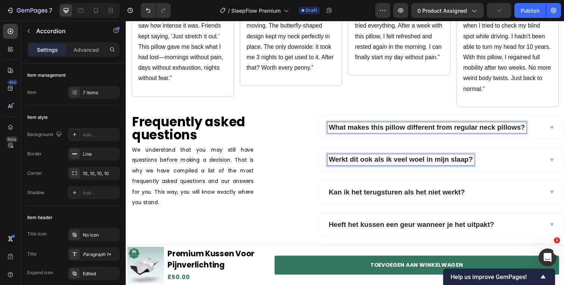
click at [385, 159] on strong "Werkt dit ook als ik veel woel in mijn slaap?" at bounding box center [406, 163] width 147 height 8
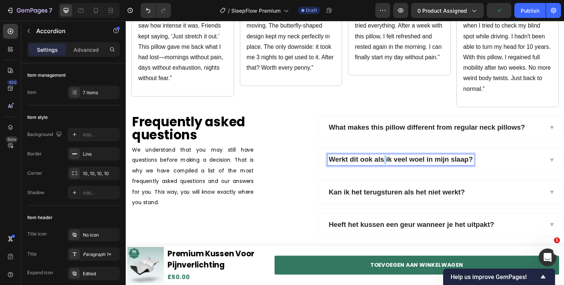
click at [385, 159] on strong "Werkt dit ook als ik veel woel in mijn slaap?" at bounding box center [406, 163] width 147 height 8
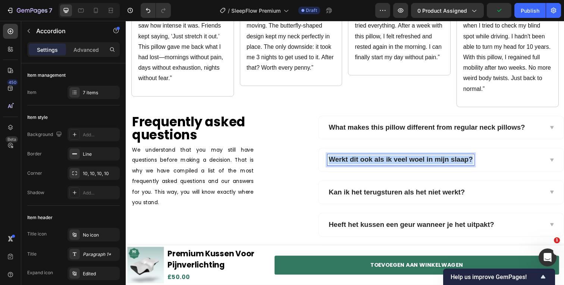
drag, startPoint x: 385, startPoint y: 125, endPoint x: 548, endPoint y: 40, distance: 183.6
click at [385, 159] on strong "Werkt dit ook als ik veel woel in mijn slaap?" at bounding box center [406, 163] width 147 height 8
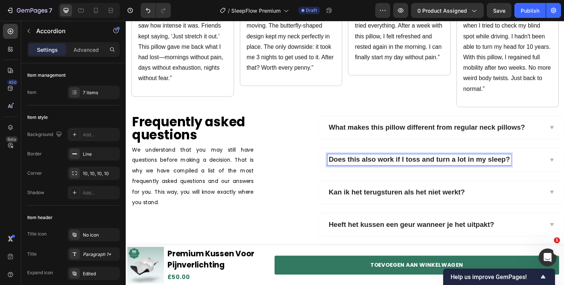
click at [367, 192] on strong "Kan ik het terugsturen als het niet werkt?" at bounding box center [402, 196] width 139 height 8
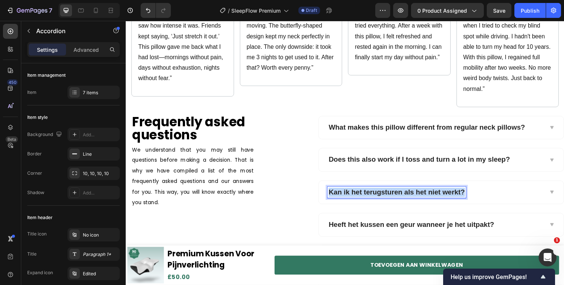
click at [367, 192] on strong "Kan ik het terugsturen als het niet werkt?" at bounding box center [402, 196] width 139 height 8
click at [370, 225] on strong "Heeft het kussen een geur wanneer je het uitpakt?" at bounding box center [417, 229] width 169 height 8
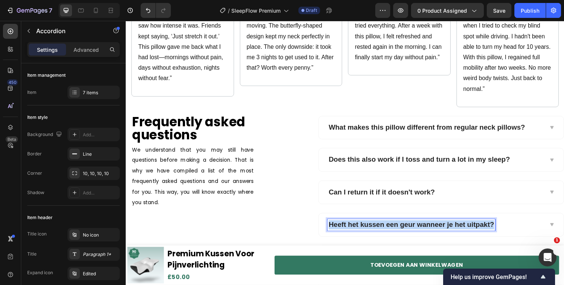
click at [370, 225] on strong "Heeft het kussen een geur wanneer je het uitpakt?" at bounding box center [417, 229] width 169 height 8
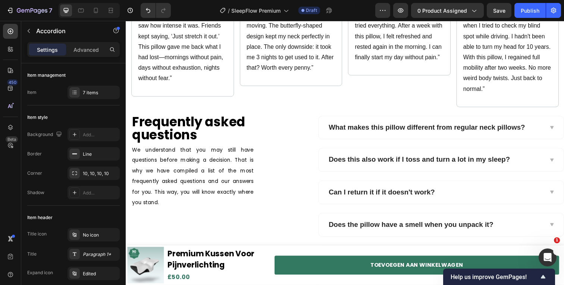
click at [352, 251] on div "Heb ik een speciale kussensloop nodig?" at bounding box center [448, 262] width 250 height 23
click at [352, 258] on strong "Heb ik een speciale kussensloop nodig?" at bounding box center [401, 262] width 136 height 8
click at [501, 251] on div "Do I need a special pillowcase?" at bounding box center [448, 262] width 250 height 23
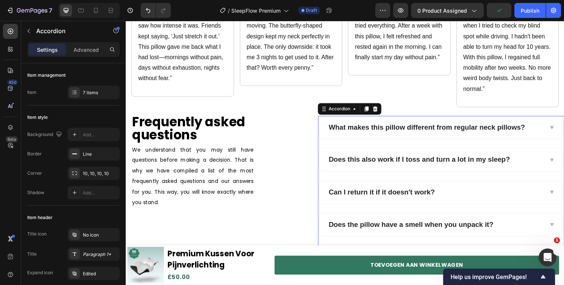
click at [556, 119] on div "What makes this pillow different from regular neck pillows?" at bounding box center [448, 130] width 250 height 23
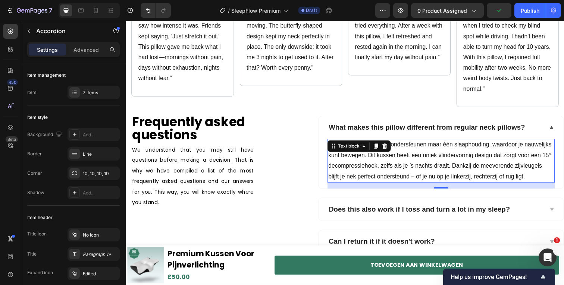
click at [359, 142] on p "De meeste nekkussens ondersteunen maar één slaaphouding, waardoor je nauwelijks…" at bounding box center [447, 163] width 230 height 43
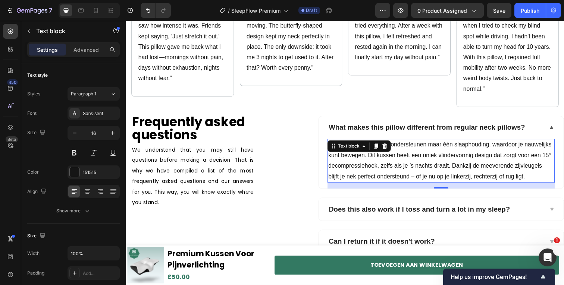
click at [359, 142] on p "De meeste nekkussens ondersteunen maar één slaaphouding, waardoor je nauwelijks…" at bounding box center [447, 163] width 230 height 43
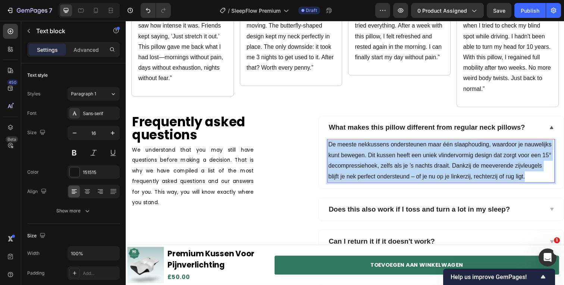
click at [359, 142] on p "De meeste nekkussens ondersteunen maar één slaaphouding, waardoor je nauwelijks…" at bounding box center [447, 163] width 230 height 43
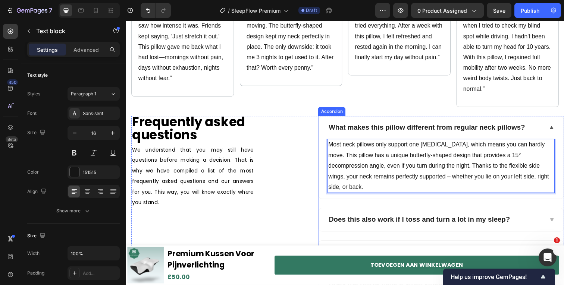
click at [396, 220] on strong "Does this also work if I toss and turn a lot in my sleep?" at bounding box center [425, 224] width 185 height 8
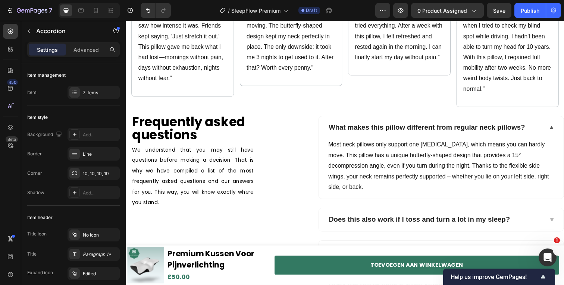
click at [543, 219] on div "Does this also work if I toss and turn a lot in my sleep?" at bounding box center [441, 225] width 220 height 12
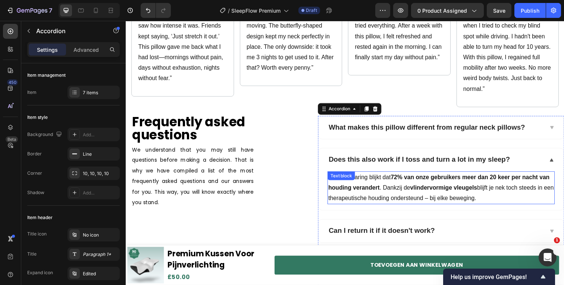
click at [384, 177] on strong "72% van onze gebruikers meer dan 20 keer per nacht van houding verandert" at bounding box center [445, 185] width 226 height 17
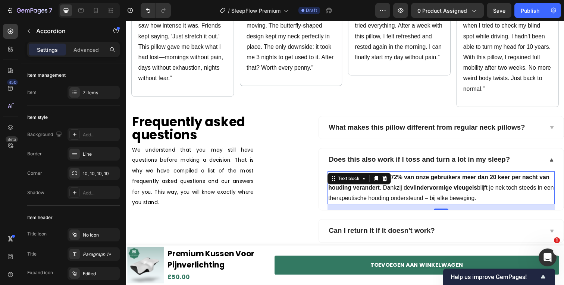
click at [384, 177] on strong "72% van onze gebruikers meer dan 20 keer per nacht van houding verandert" at bounding box center [445, 185] width 226 height 17
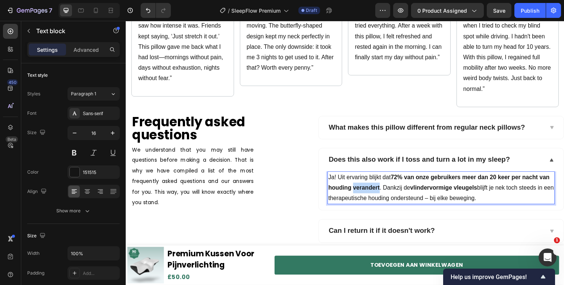
click at [384, 177] on strong "72% van onze gebruikers meer dan 20 keer per nacht van houding verandert" at bounding box center [445, 185] width 226 height 17
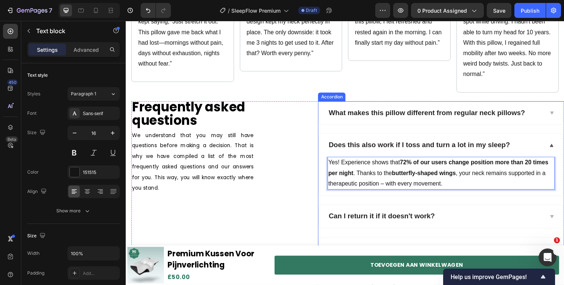
scroll to position [1781, 0]
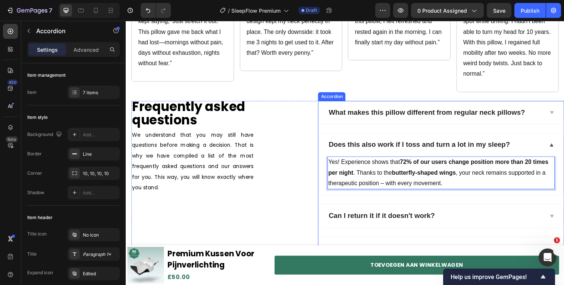
click at [472, 171] on div "What makes this pillow different from regular neck pillows? Does this also work…" at bounding box center [447, 234] width 251 height 262
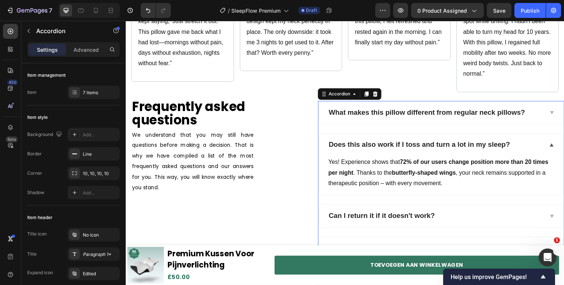
click at [472, 215] on div "Can I return it if it doesn't work?" at bounding box center [441, 221] width 220 height 12
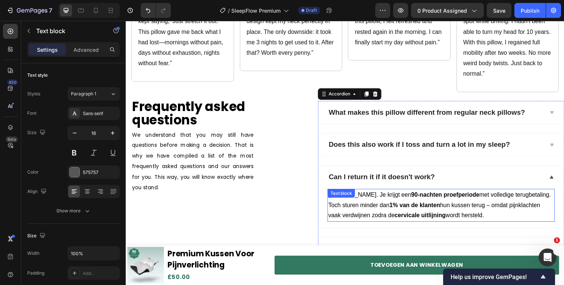
click at [400, 217] on strong "cervicale uitlijning" at bounding box center [426, 220] width 52 height 6
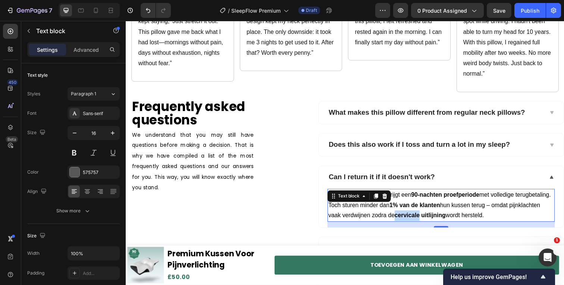
click at [400, 217] on strong "cervicale uitlijning" at bounding box center [426, 220] width 52 height 6
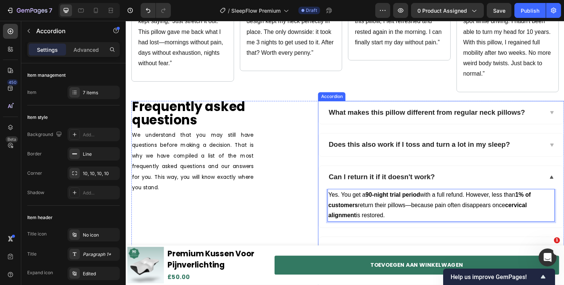
click at [515, 248] on div "Does the pillow have a smell when you unpack it?" at bounding box center [441, 254] width 220 height 12
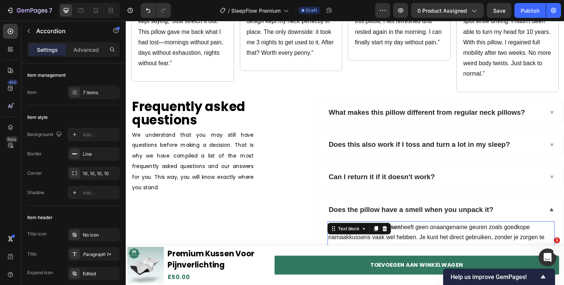
click at [514, 227] on p "Nee. Ons Premium Kussen heeft geen onaangename geuren zoals goedkope namaakkuss…" at bounding box center [447, 243] width 230 height 32
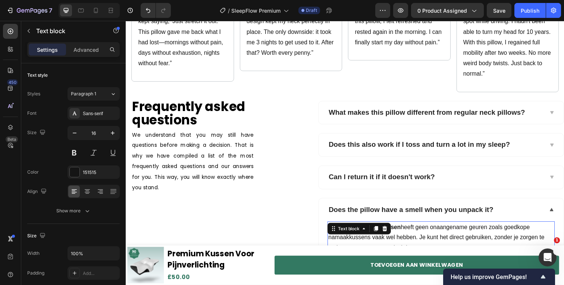
click at [503, 227] on p "Nee. Ons Premium Kussen heeft geen onaangename geuren zoals goedkope namaakkuss…" at bounding box center [447, 243] width 230 height 32
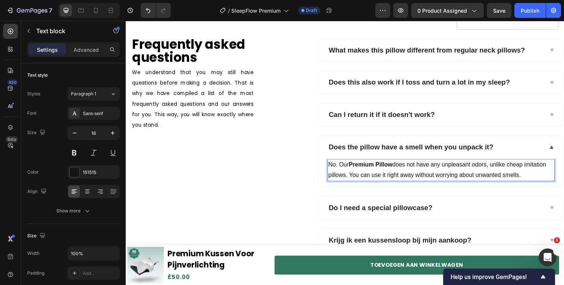
scroll to position [1847, 0]
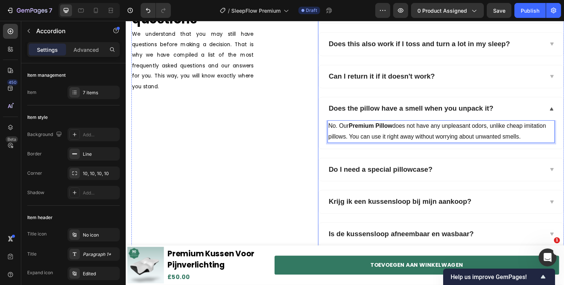
click at [472, 176] on div "Do I need a special pillowcase?" at bounding box center [441, 173] width 220 height 12
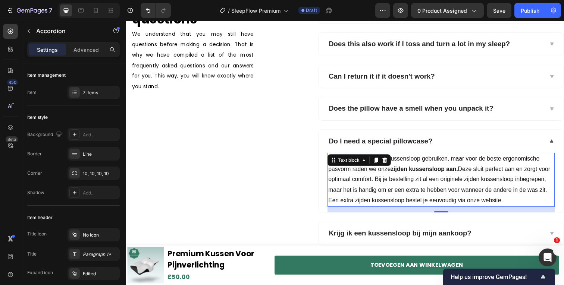
click at [452, 186] on p "Je kunt een standaard kussensloop gebruiken, maar voor de beste ergonomische pa…" at bounding box center [447, 184] width 230 height 54
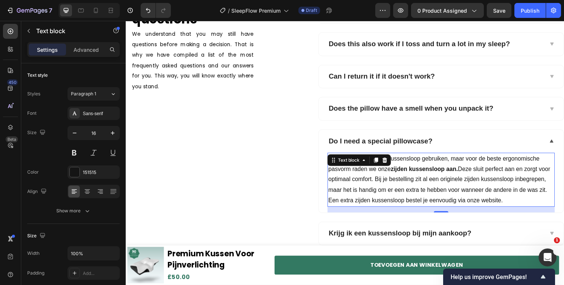
click at [452, 186] on p "Je kunt een standaard kussensloop gebruiken, maar voor de beste ergonomische pa…" at bounding box center [447, 184] width 230 height 54
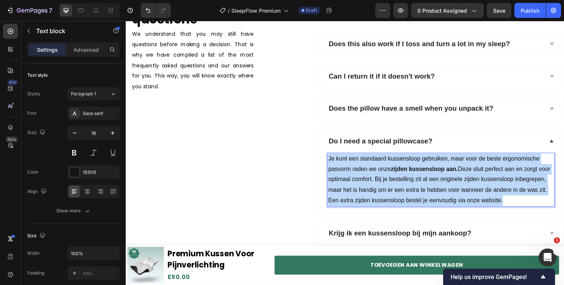
click at [452, 186] on p "Je kunt een standaard kussensloop gebruiken, maar voor de beste ergonomische pa…" at bounding box center [447, 184] width 230 height 54
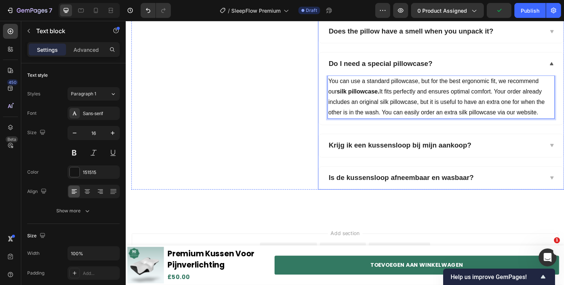
scroll to position [1927, 0]
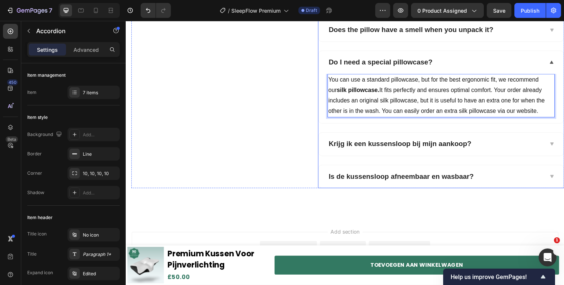
click at [501, 146] on div "Krijg ik een kussensloop bij mijn aankoop?" at bounding box center [441, 147] width 220 height 12
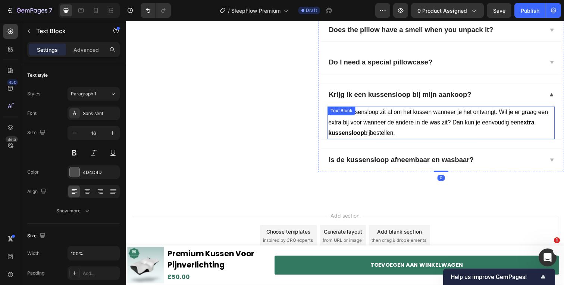
click at [454, 127] on span "Ja, de kussensloop zit al om het kussen wanneer je het ontvangt. Wil je er graa…" at bounding box center [444, 125] width 224 height 28
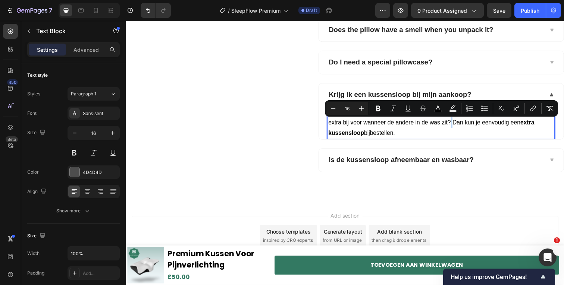
click at [454, 127] on span "Ja, de kussensloop zit al om het kussen wanneer je het ontvangt. Wil je er graa…" at bounding box center [444, 125] width 224 height 28
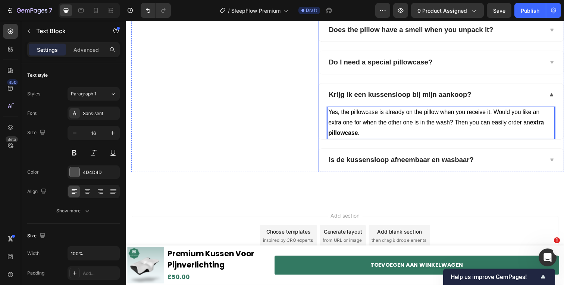
click at [496, 165] on div "Is de kussensloop afneembaar en wasbaar?" at bounding box center [441, 164] width 220 height 12
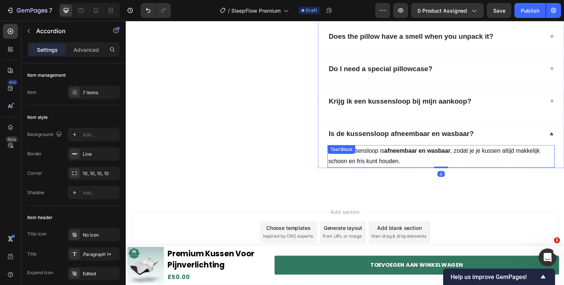
scroll to position [1920, 0]
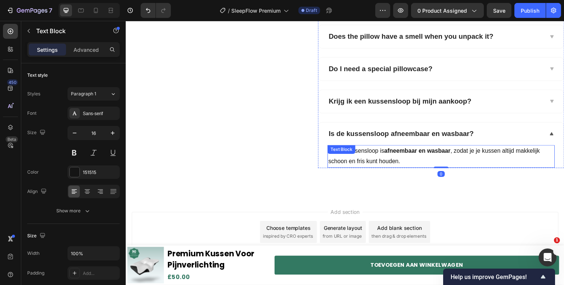
click at [406, 159] on p "Ja, de kussensloop is afneembaar en wasbaar , zodat je je kussen altijd makkeli…" at bounding box center [447, 160] width 230 height 22
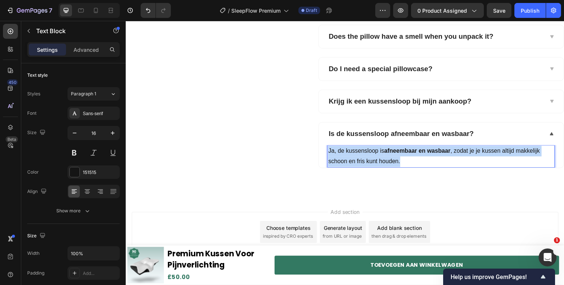
click at [406, 159] on p "Ja, de kussensloop is afneembaar en wasbaar , zodat je je kussen altijd makkeli…" at bounding box center [447, 160] width 230 height 22
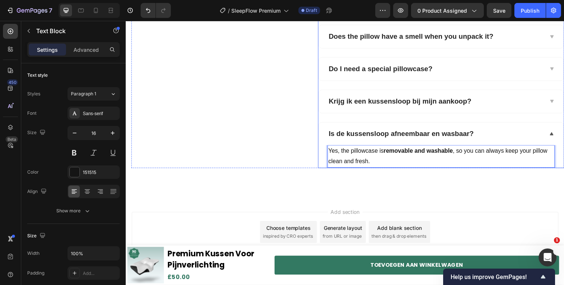
click at [400, 134] on strong "Is de kussensloop afneembaar en wasbaar?" at bounding box center [407, 136] width 148 height 8
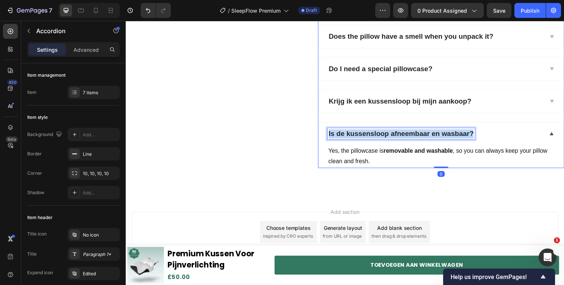
click at [400, 134] on strong "Is de kussensloop afneembaar en wasbaar?" at bounding box center [407, 136] width 148 height 8
click at [406, 102] on strong "Krijg ik een kussensloop bij mijn aankoop?" at bounding box center [406, 103] width 146 height 8
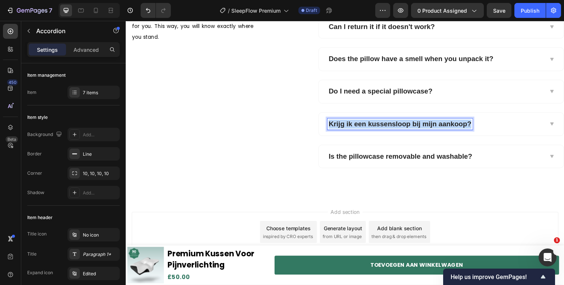
click at [406, 122] on strong "Krijg ik een kussensloop bij mijn aankoop?" at bounding box center [406, 126] width 146 height 8
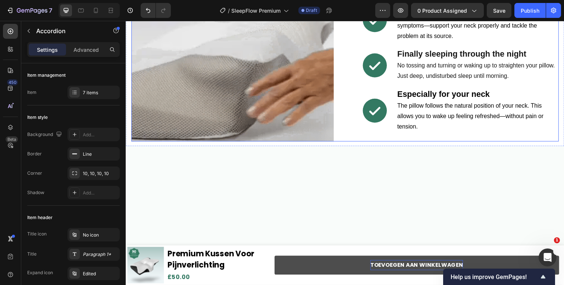
scroll to position [217, 0]
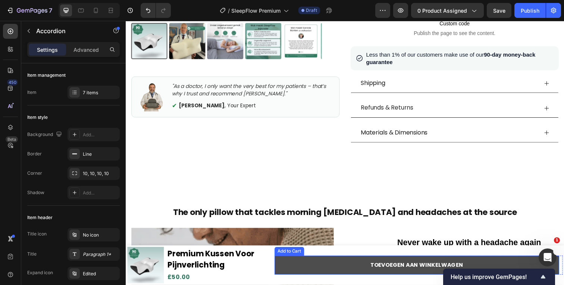
click at [396, 277] on button "TOEVOEGEN AAN WINKELWAGEN" at bounding box center [422, 271] width 290 height 20
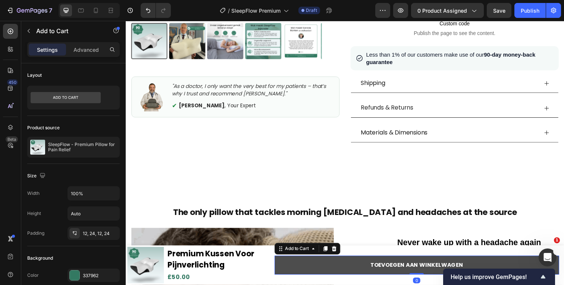
click at [396, 277] on button "TOEVOEGEN AAN WINKELWAGEN" at bounding box center [422, 271] width 290 height 20
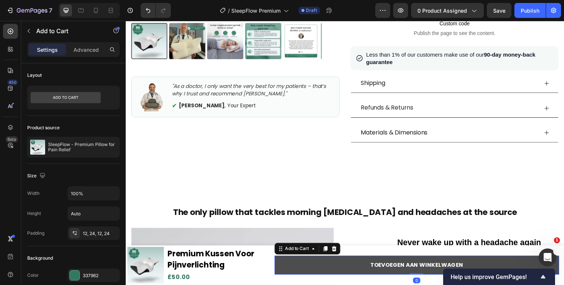
click at [396, 277] on button "TOEVOEGEN AAN WINKELWAGEN" at bounding box center [422, 271] width 290 height 20
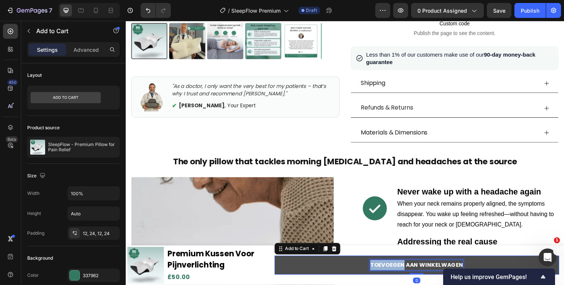
click at [394, 268] on strong "TOEVOEGEN AAN WINKELWAGEN" at bounding box center [422, 271] width 95 height 8
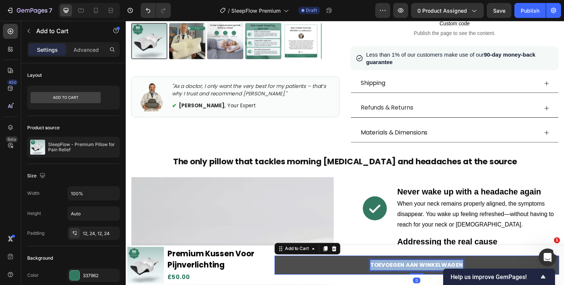
click at [394, 268] on strong "TOEVOEGEN AAN WINKELWAGEN" at bounding box center [422, 271] width 95 height 8
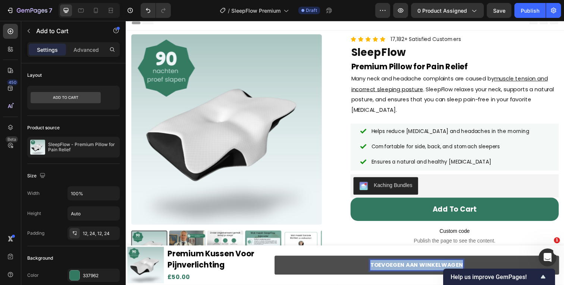
scroll to position [0, 0]
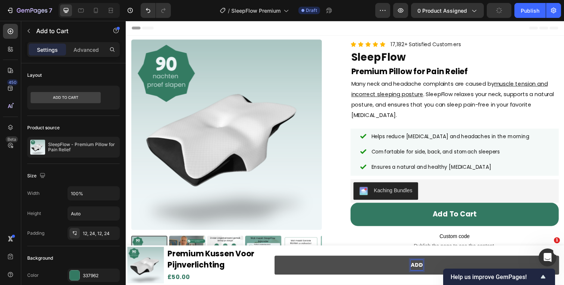
click at [277, 261] on button "ADD" at bounding box center [422, 271] width 290 height 20
click at [277, 261] on button "Ad" at bounding box center [422, 271] width 290 height 20
click at [277, 261] on button "Add to" at bounding box center [422, 271] width 290 height 20
click at [277, 261] on button "Add to cart" at bounding box center [422, 271] width 290 height 20
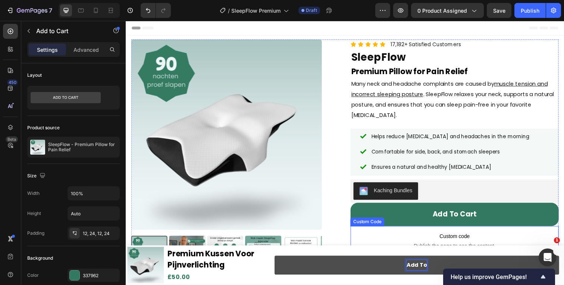
click at [277, 261] on button "Add To" at bounding box center [422, 271] width 290 height 20
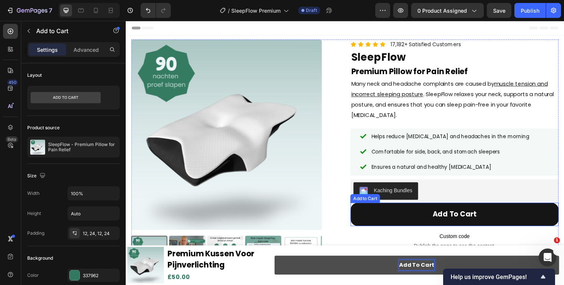
click at [393, 214] on button "Add to cart" at bounding box center [461, 219] width 213 height 24
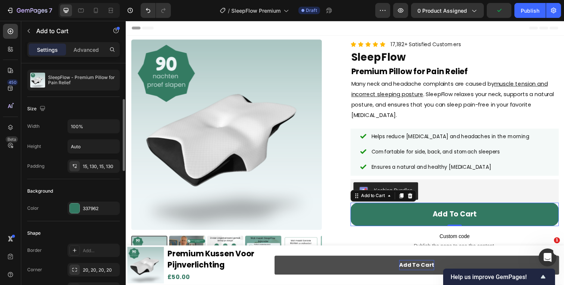
scroll to position [121, 0]
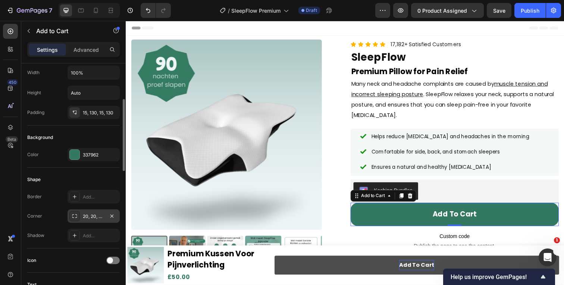
click at [85, 213] on div "20, 20, 20, 20" at bounding box center [94, 216] width 22 height 7
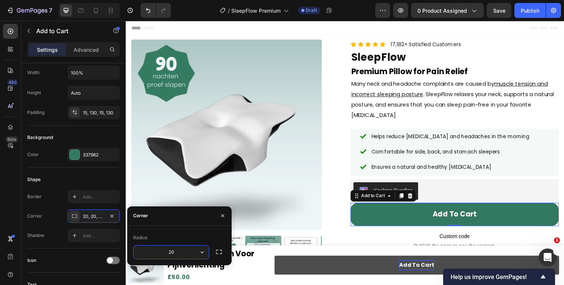
click at [159, 248] on input "20" at bounding box center [170, 252] width 75 height 13
type input "10"
click at [177, 227] on div "Radius 10" at bounding box center [179, 246] width 104 height 40
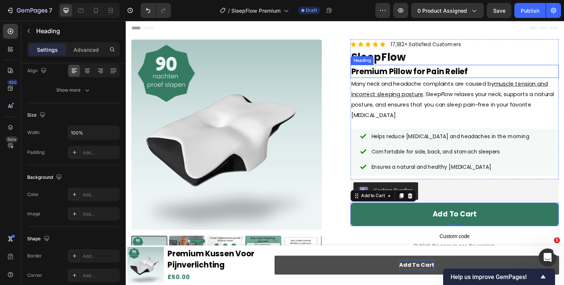
click at [388, 78] on strong "Premium Pillow for Pain Relief" at bounding box center [415, 72] width 119 height 11
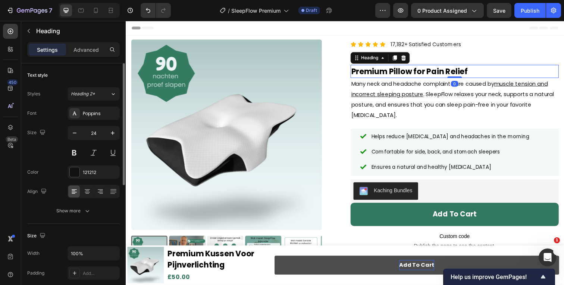
click at [103, 12] on div at bounding box center [89, 10] width 61 height 15
click at [98, 12] on icon at bounding box center [95, 10] width 7 height 7
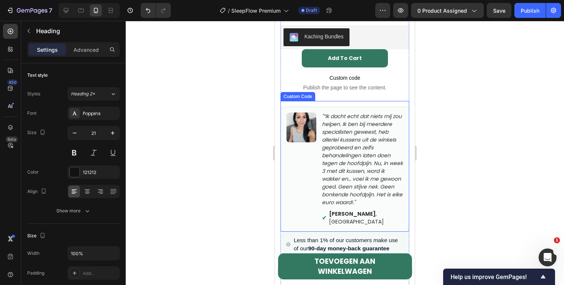
scroll to position [398, 0]
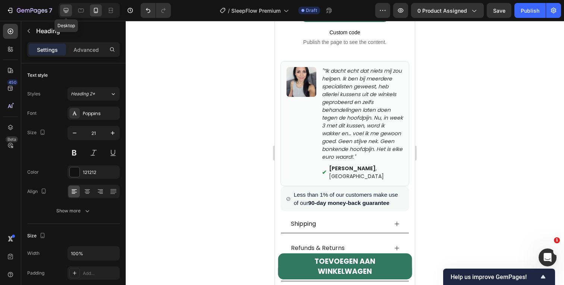
click at [69, 10] on icon at bounding box center [65, 10] width 7 height 7
type input "24"
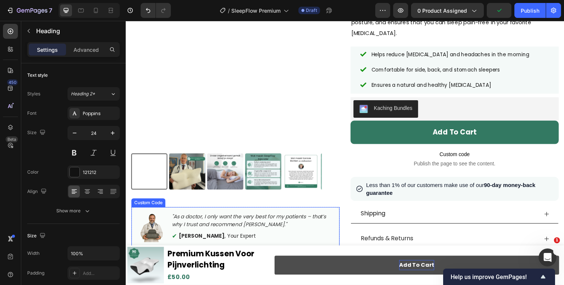
scroll to position [84, 0]
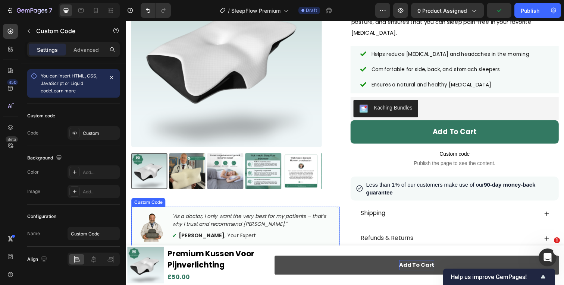
click at [197, 226] on p ""As a doctor, I only want the very best for my patients – that’s why I trust an…" at bounding box center [255, 225] width 165 height 16
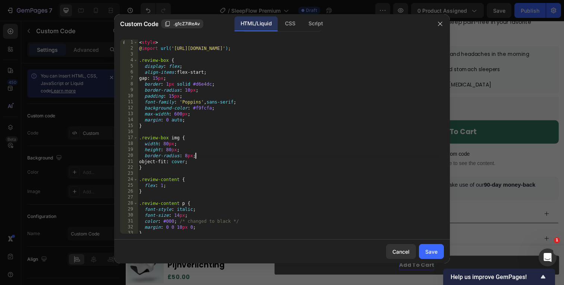
click at [206, 155] on div "< style > @ import url( '[URL][DOMAIN_NAME]' ) ; .review-box { display : flex ;…" at bounding box center [288, 143] width 301 height 206
type textarea "</div>"
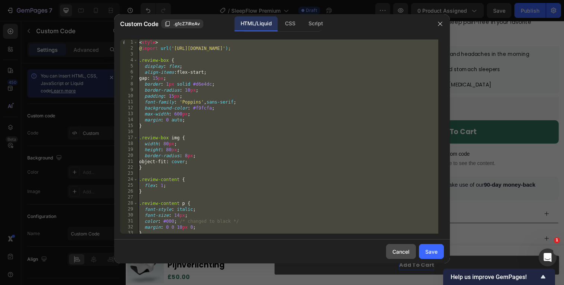
click at [396, 250] on div "Cancel" at bounding box center [400, 252] width 17 height 8
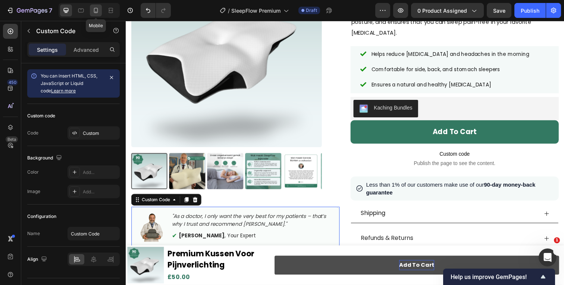
click at [97, 11] on icon at bounding box center [95, 10] width 7 height 7
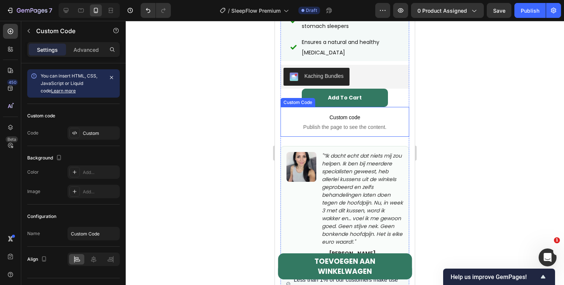
scroll to position [329, 0]
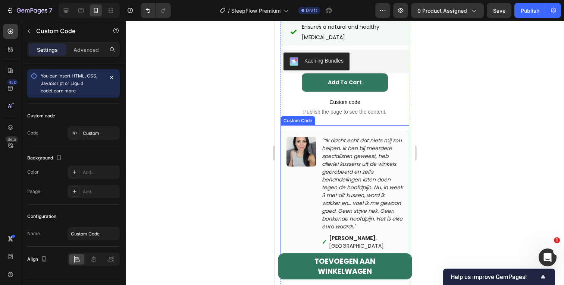
click at [352, 137] on p ""“Ik dacht echt dat niets mij zou helpen. Ik ben bij meerdere specialisten gewe…" at bounding box center [362, 184] width 81 height 94
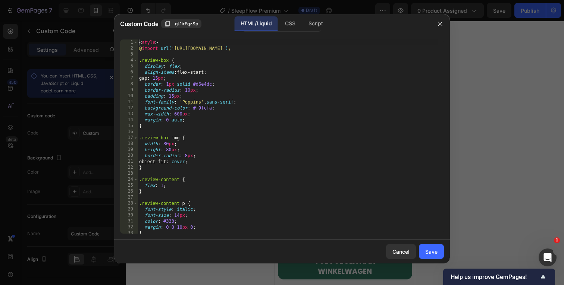
click at [258, 144] on div "< style > @ import url( '[URL][DOMAIN_NAME]' ) ; .review-box { display : flex ;…" at bounding box center [288, 143] width 301 height 206
type textarea "</div>"
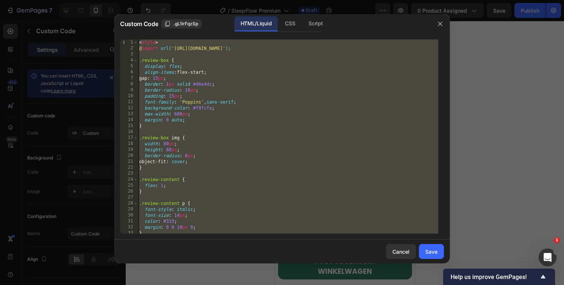
paste textarea
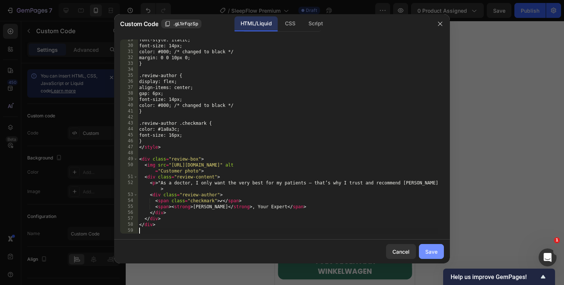
click at [433, 249] on div "Save" at bounding box center [431, 252] width 12 height 8
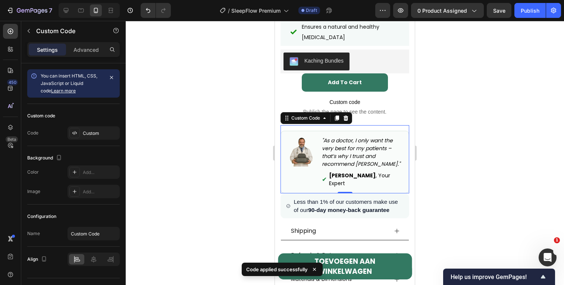
click at [470, 154] on div at bounding box center [345, 153] width 438 height 264
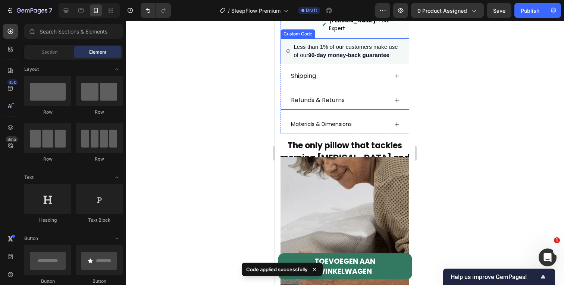
scroll to position [326, 0]
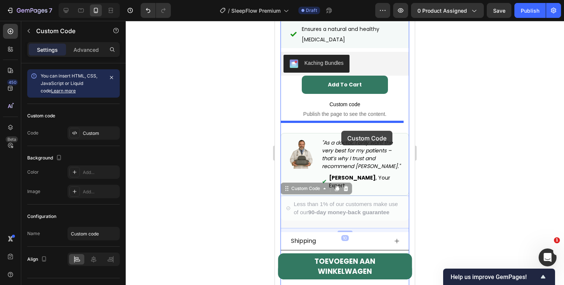
drag, startPoint x: 347, startPoint y: 215, endPoint x: 341, endPoint y: 131, distance: 84.1
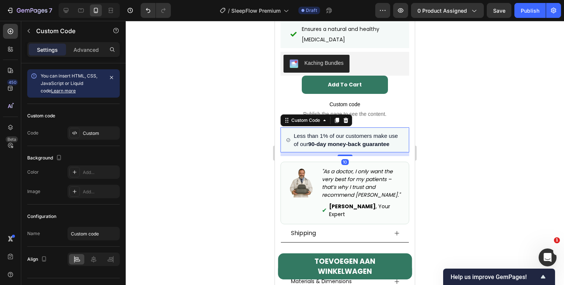
click at [444, 132] on div at bounding box center [345, 153] width 438 height 264
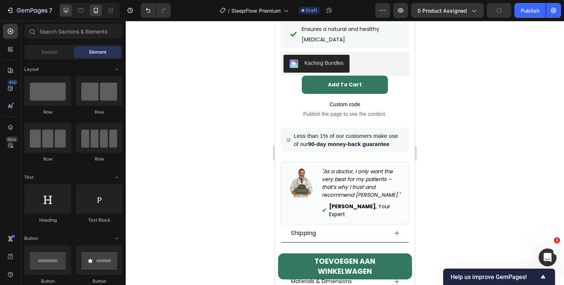
click at [70, 6] on div at bounding box center [66, 10] width 12 height 12
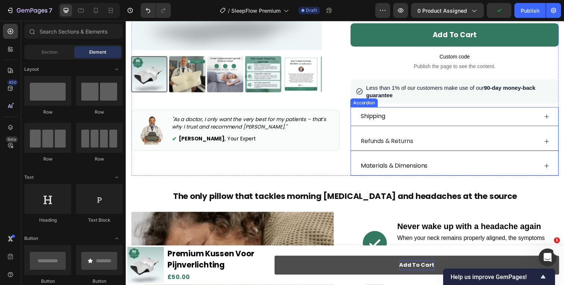
scroll to position [70, 0]
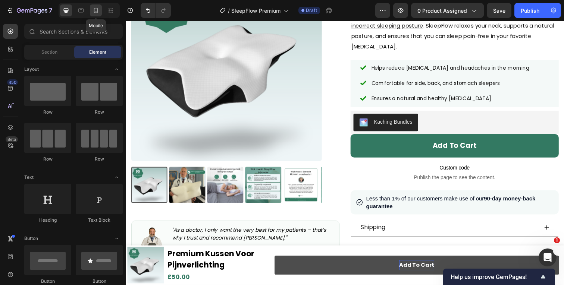
click at [95, 15] on div at bounding box center [96, 10] width 12 height 12
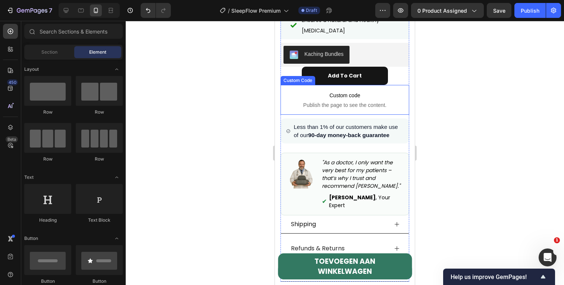
scroll to position [334, 0]
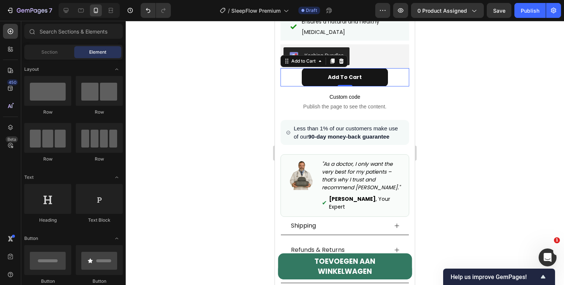
click at [374, 76] on button "Add to cart" at bounding box center [345, 77] width 86 height 18
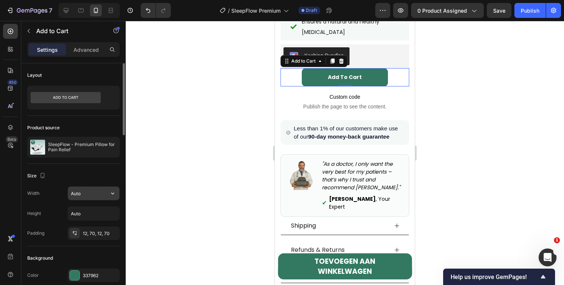
click at [88, 193] on input "Auto" at bounding box center [93, 193] width 51 height 13
click at [109, 196] on icon "button" at bounding box center [112, 193] width 7 height 7
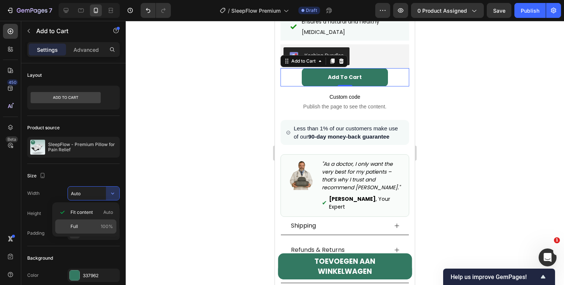
click at [92, 224] on p "Full 100%" at bounding box center [91, 226] width 43 height 7
type input "100%"
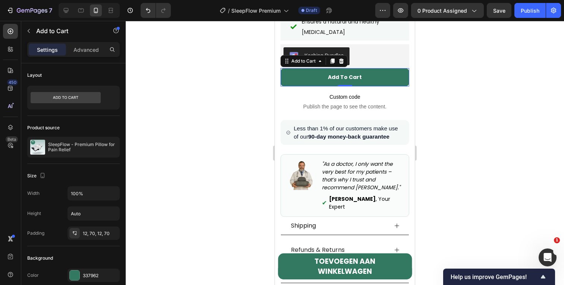
drag, startPoint x: 458, startPoint y: 97, endPoint x: 455, endPoint y: 100, distance: 4.2
click at [458, 97] on div at bounding box center [345, 153] width 438 height 264
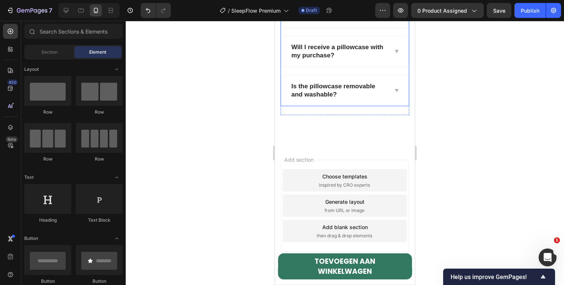
scroll to position [3013, 0]
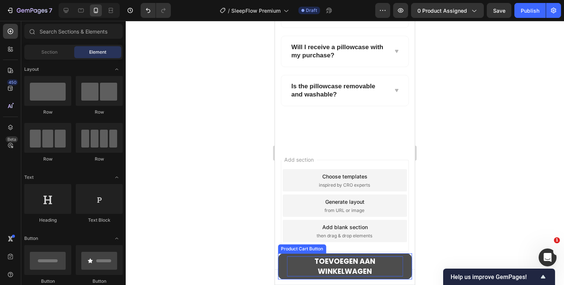
click at [339, 258] on strong "TOEVOEGEN AAN WINKELWAGEN" at bounding box center [344, 267] width 61 height 20
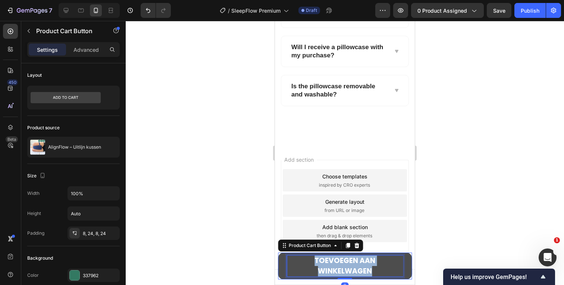
click at [339, 258] on strong "TOEVOEGEN AAN WINKELWAGEN" at bounding box center [344, 266] width 61 height 21
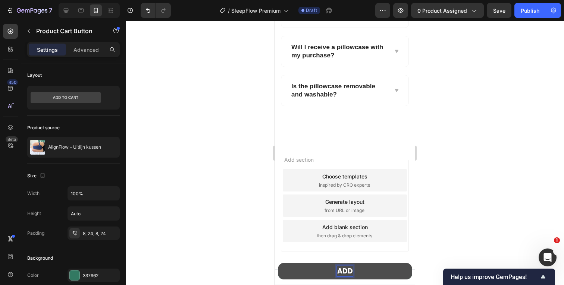
click at [278, 263] on button "ADD" at bounding box center [345, 271] width 134 height 16
click at [278, 263] on button "ADD T" at bounding box center [345, 271] width 134 height 16
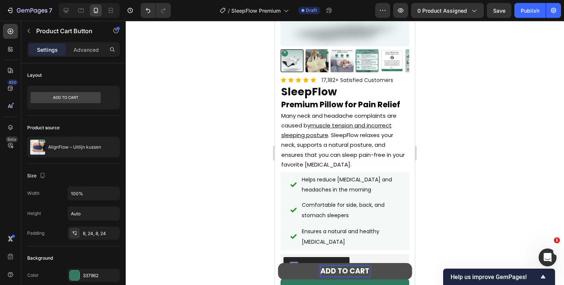
scroll to position [0, 0]
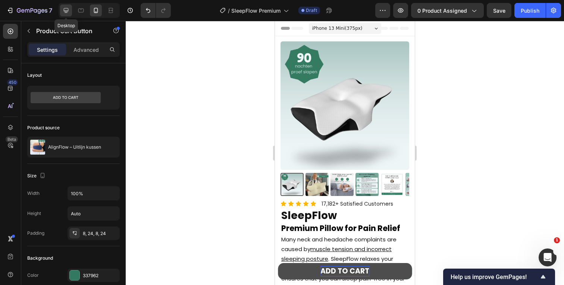
click at [63, 11] on icon at bounding box center [65, 10] width 7 height 7
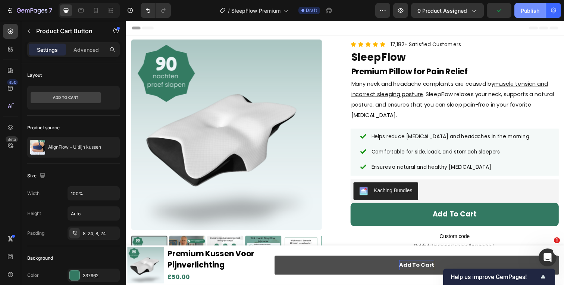
click at [529, 10] on div "Publish" at bounding box center [530, 11] width 19 height 8
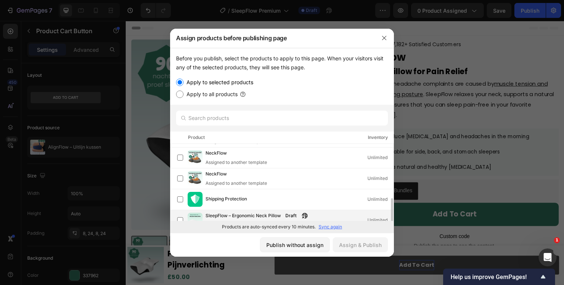
scroll to position [109, 0]
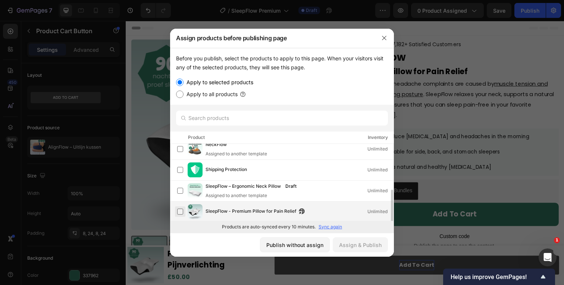
click at [180, 214] on label at bounding box center [180, 212] width 6 height 6
click at [349, 242] on div "Assign & Publish" at bounding box center [360, 245] width 43 height 8
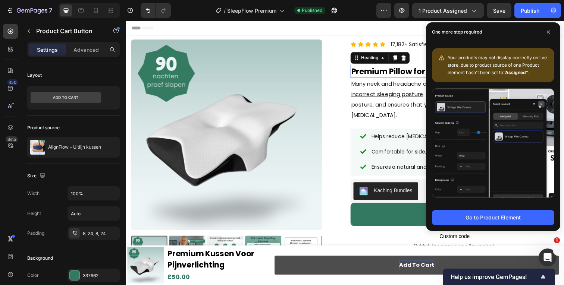
click at [398, 68] on strong "Premium Pillow for Pain Relief" at bounding box center [415, 72] width 119 height 11
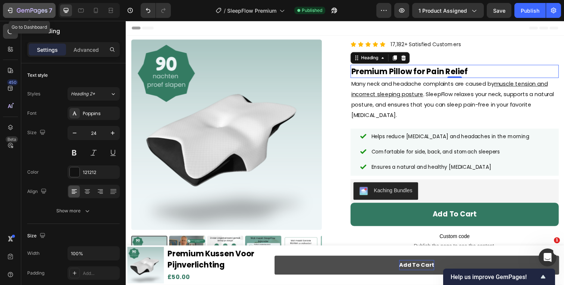
click at [17, 12] on icon "button" at bounding box center [32, 11] width 31 height 6
